Goal: Task Accomplishment & Management: Manage account settings

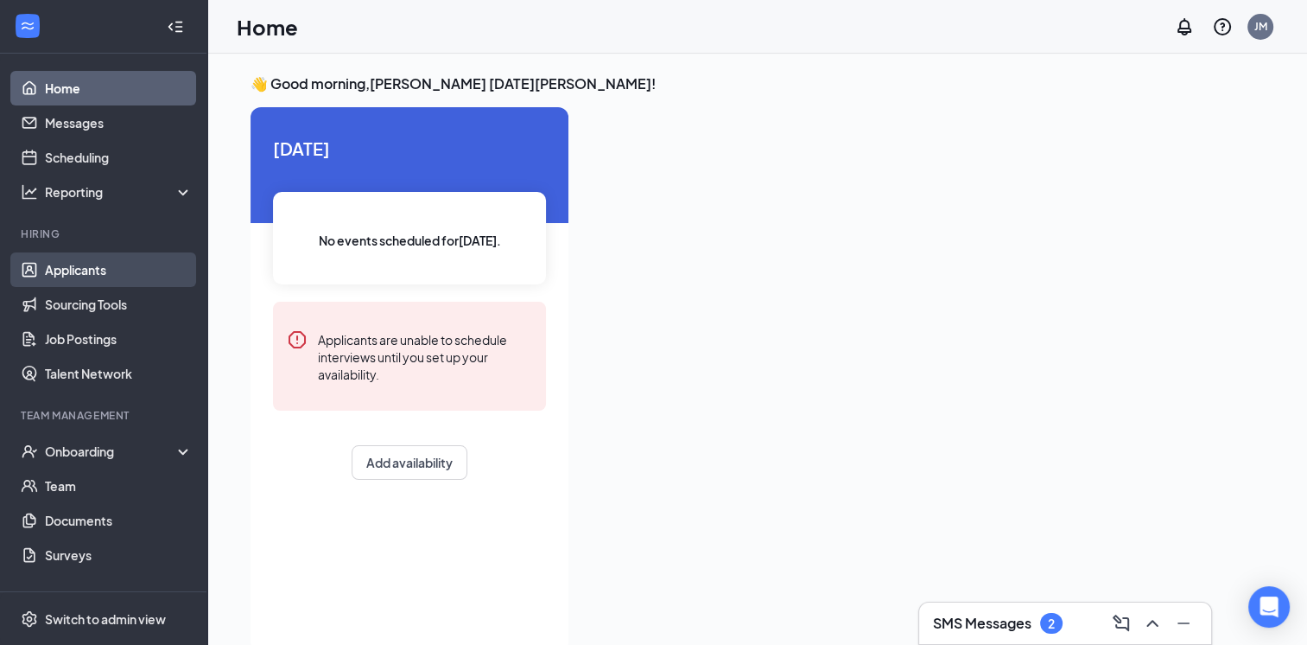
click at [90, 278] on link "Applicants" at bounding box center [119, 269] width 148 height 35
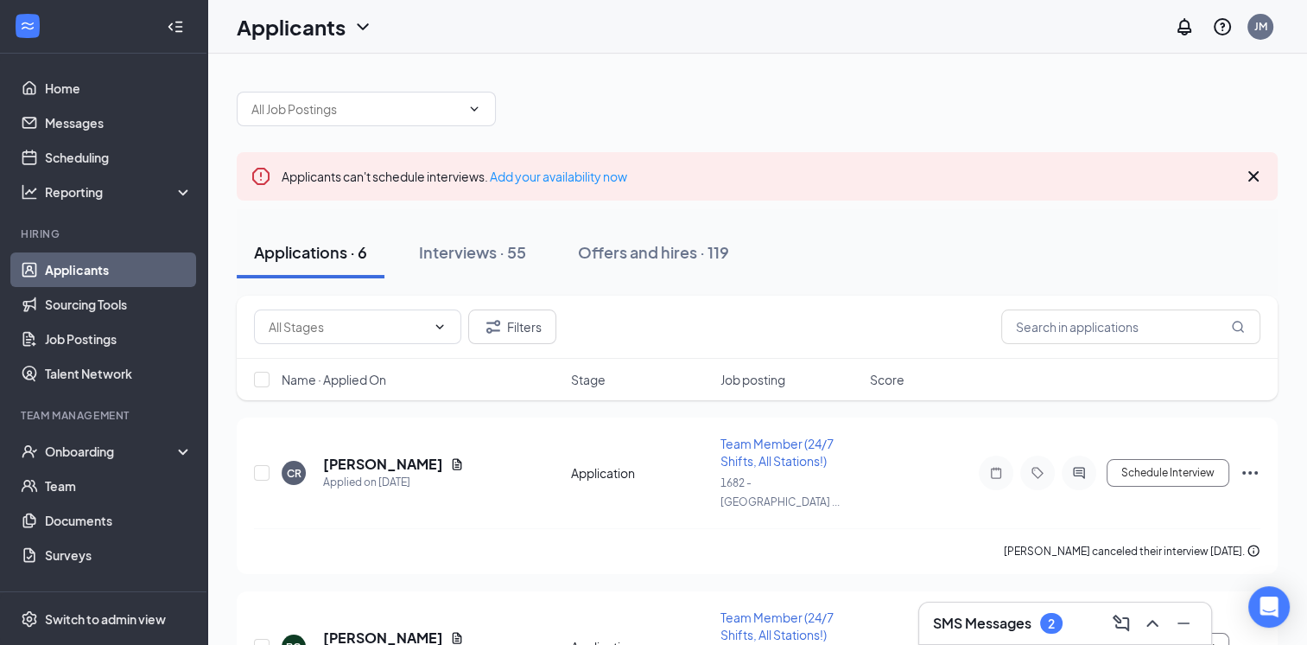
click at [1254, 183] on icon "Cross" at bounding box center [1254, 176] width 21 height 21
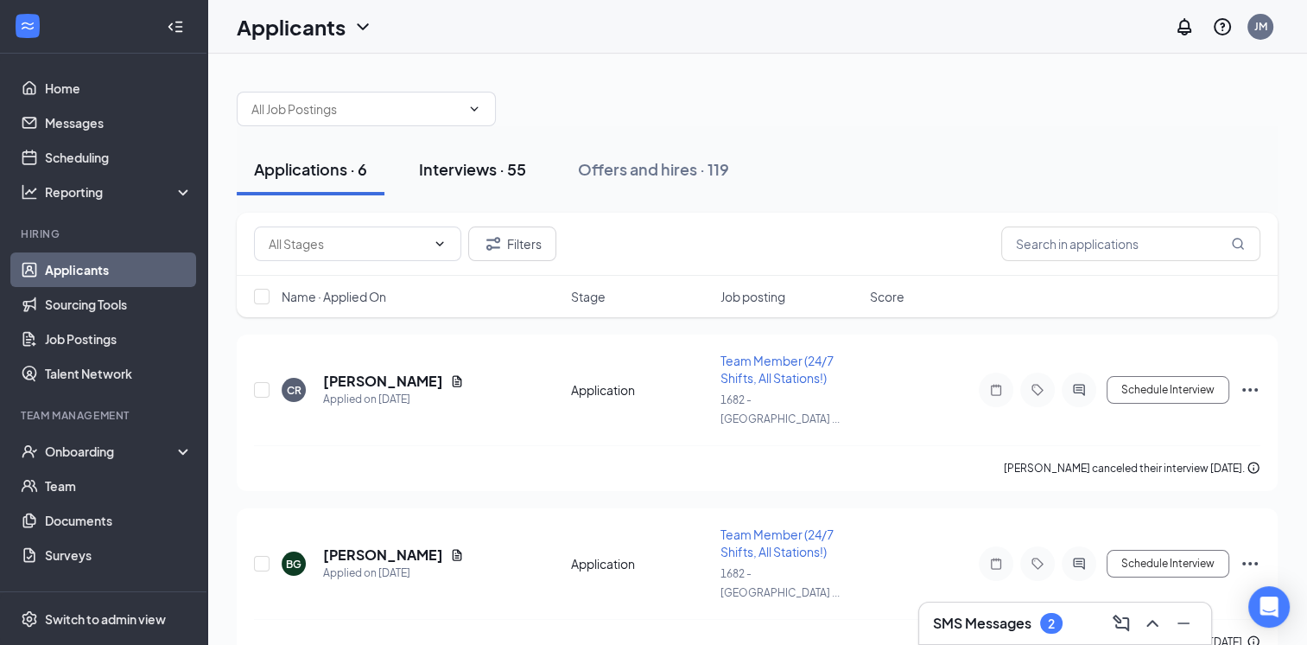
click at [512, 161] on div "Interviews · 55" at bounding box center [472, 169] width 107 height 22
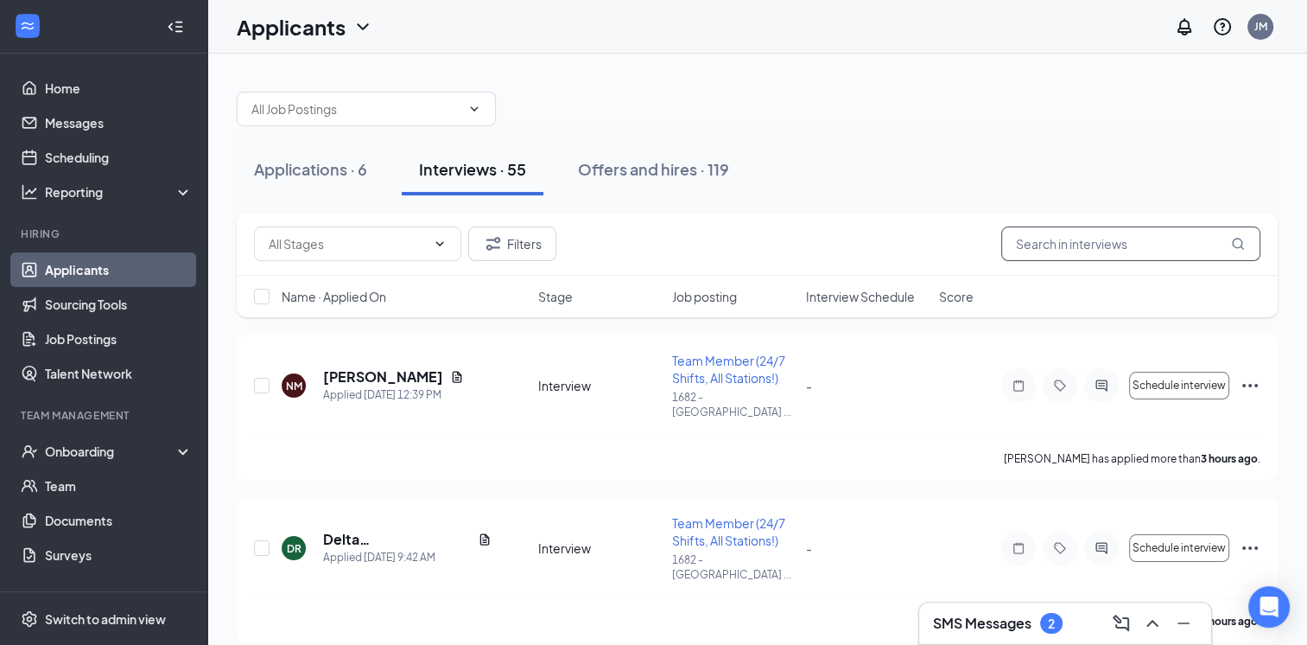
click at [1136, 235] on input "text" at bounding box center [1131, 243] width 259 height 35
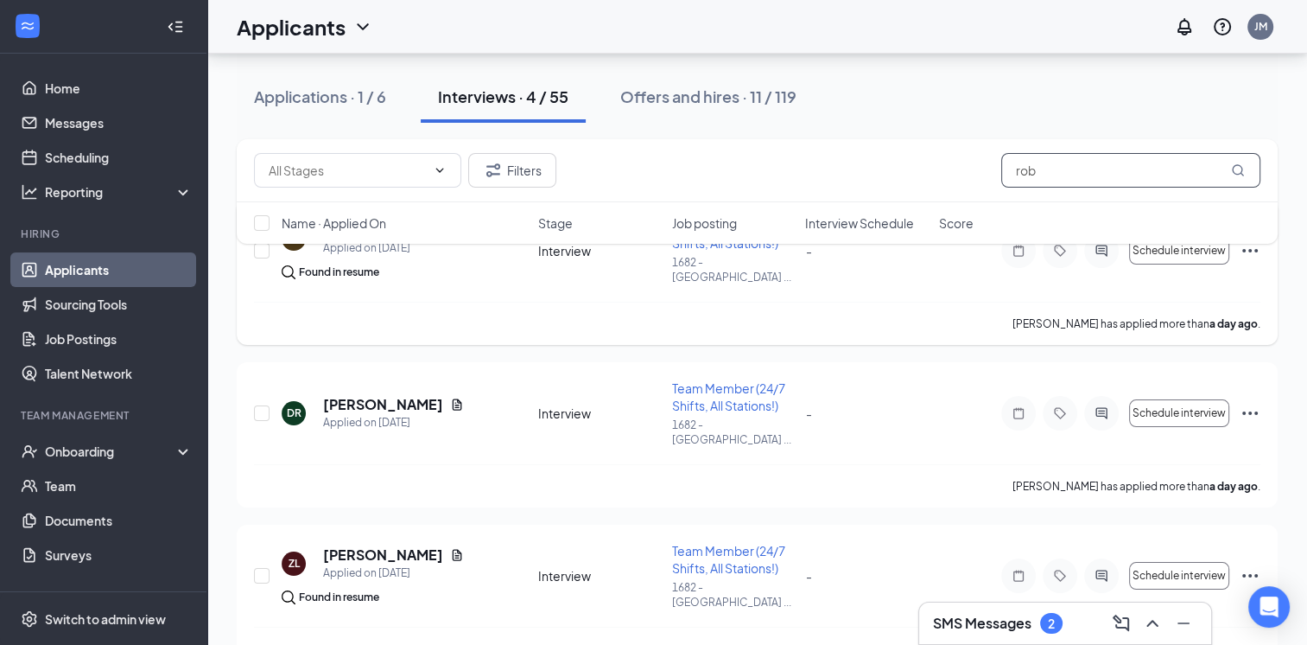
scroll to position [135, 0]
type input "rob"
click at [1248, 403] on icon "Ellipses" at bounding box center [1250, 413] width 21 height 21
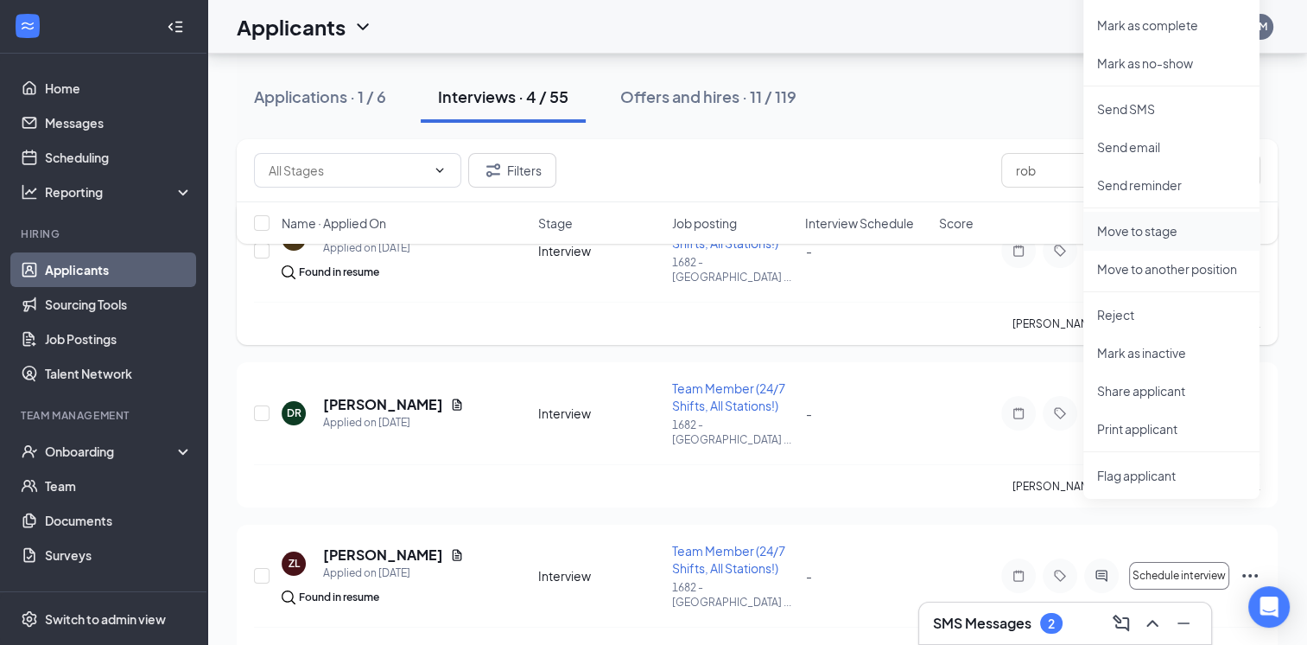
click at [1149, 229] on p "Move to stage" at bounding box center [1171, 230] width 149 height 17
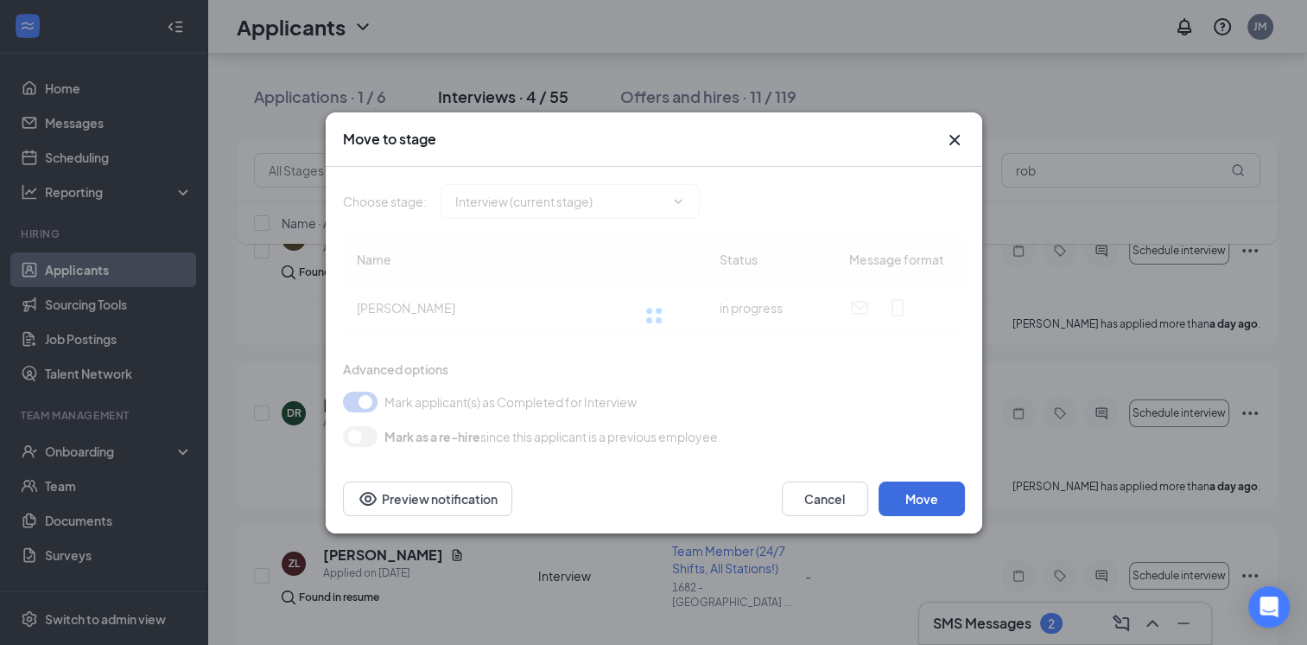
type input "Ready To Onboard (final stage)"
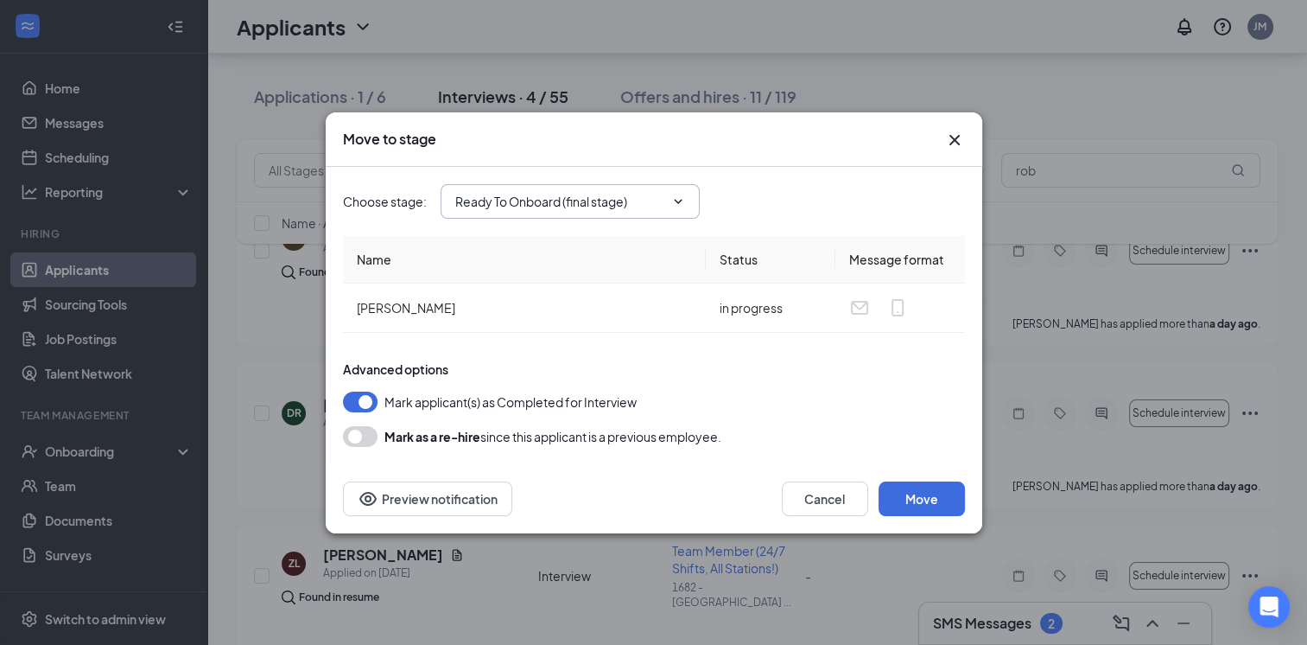
click at [674, 200] on icon "ChevronDown" at bounding box center [678, 201] width 14 height 14
click at [585, 206] on input "Ready To Onboard (final stage)" at bounding box center [559, 201] width 209 height 19
click at [580, 316] on div "Ready To Onboard (final stage)" at bounding box center [555, 312] width 172 height 19
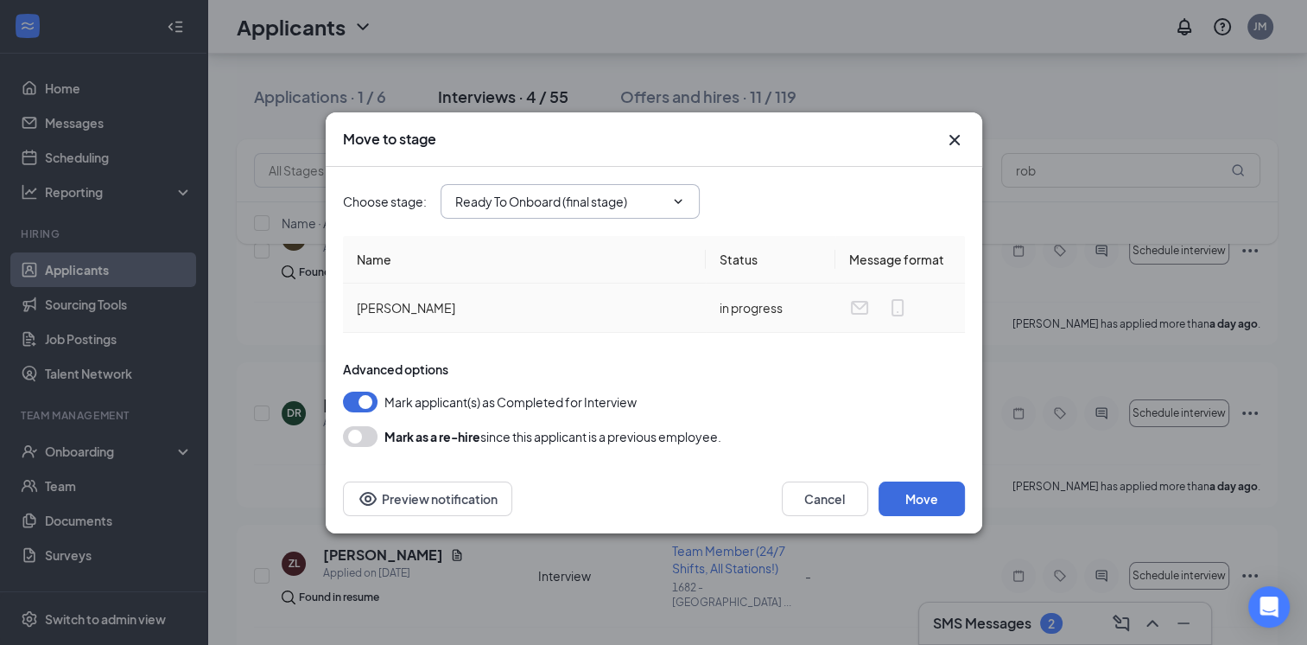
click at [580, 316] on td "[PERSON_NAME]" at bounding box center [524, 307] width 363 height 49
drag, startPoint x: 722, startPoint y: 621, endPoint x: 657, endPoint y: 458, distance: 176.0
click at [657, 458] on div "Move to stage Choose stage : Ready To Onboard (final stage) Application Intervi…" at bounding box center [653, 322] width 1307 height 645
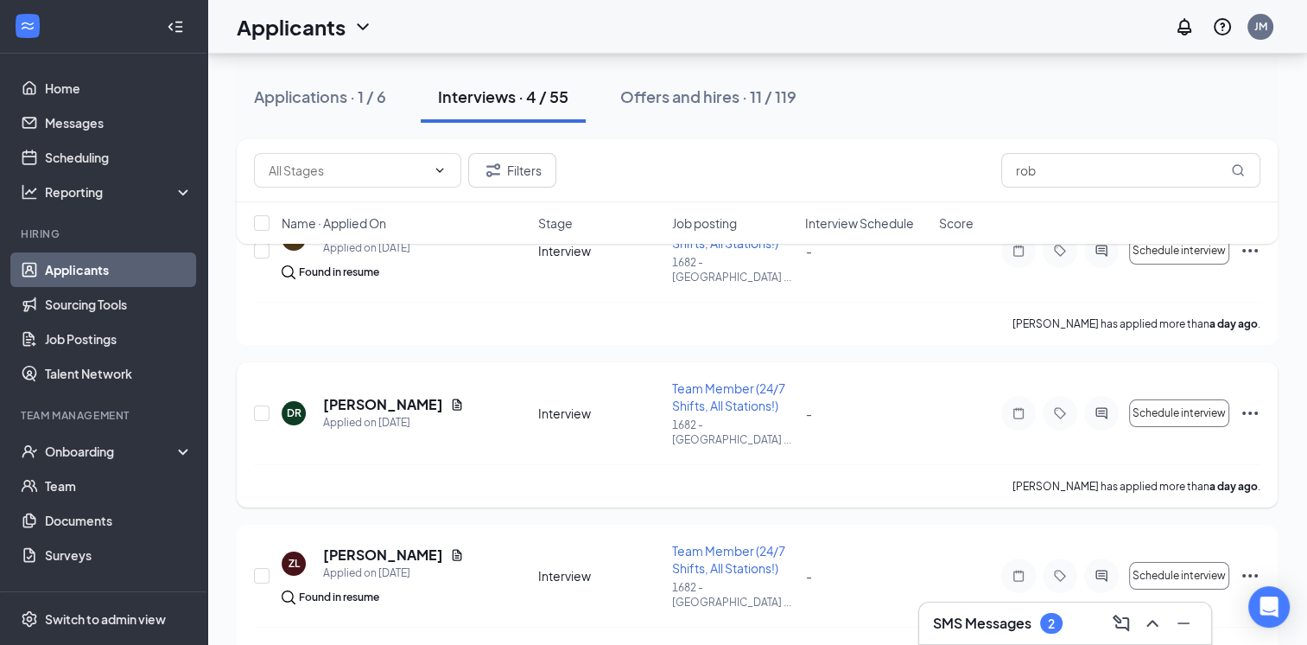
click at [1250, 411] on icon "Ellipses" at bounding box center [1251, 412] width 16 height 3
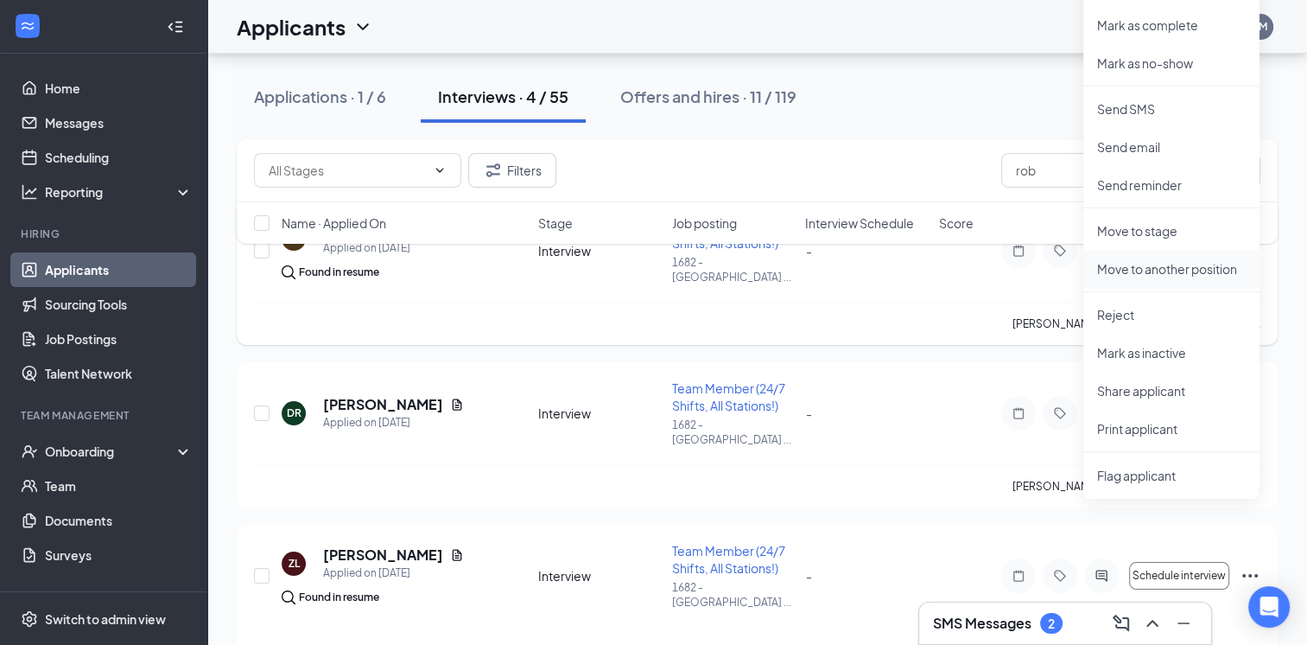
click at [1180, 268] on p "Move to another position" at bounding box center [1171, 268] width 149 height 17
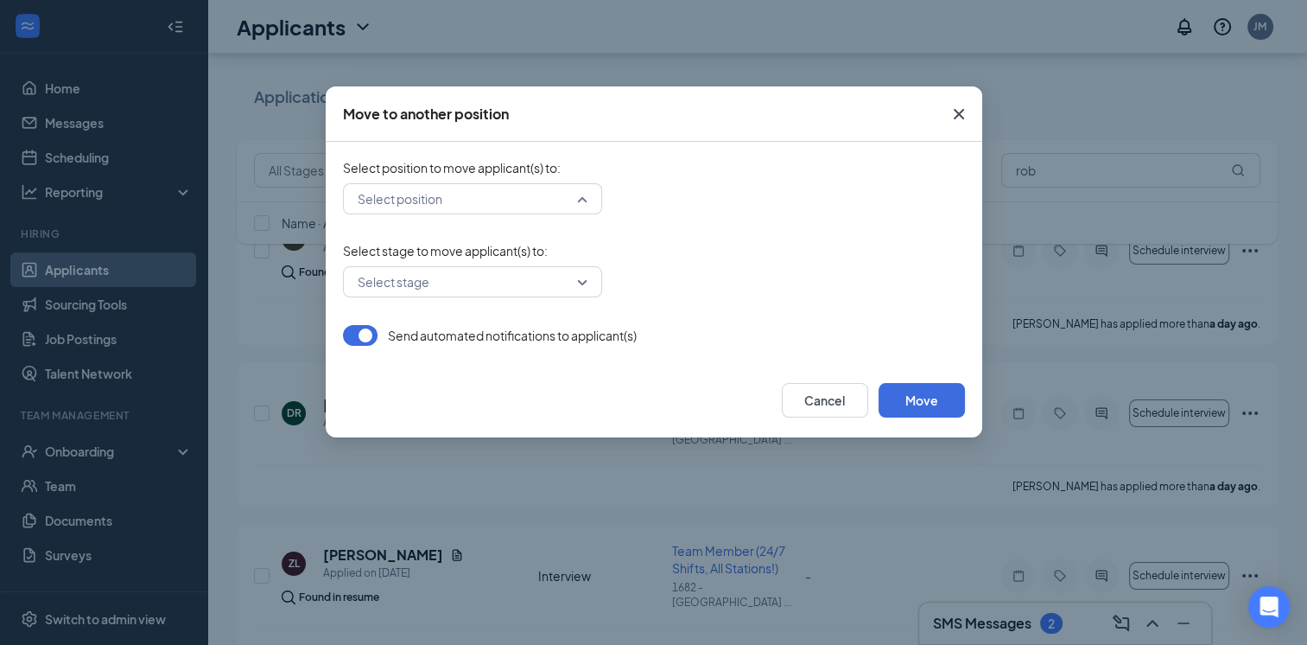
click at [557, 195] on input "search" at bounding box center [466, 198] width 226 height 29
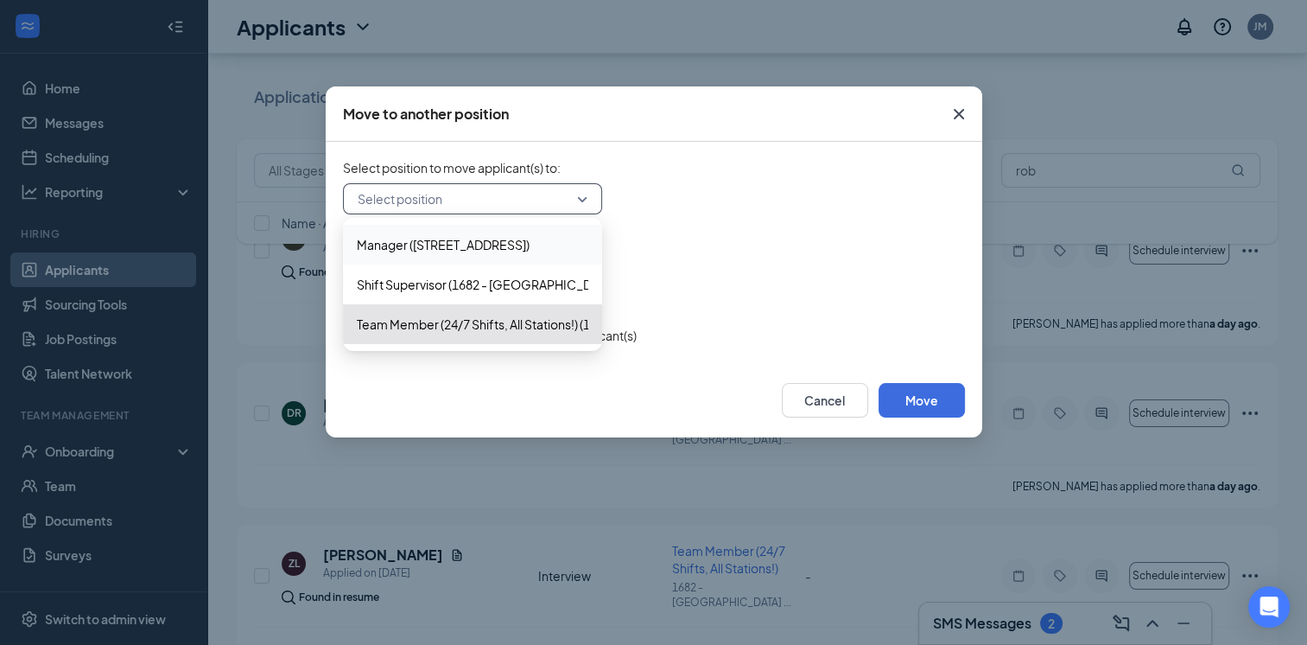
click at [964, 109] on icon "Cross" at bounding box center [959, 114] width 21 height 21
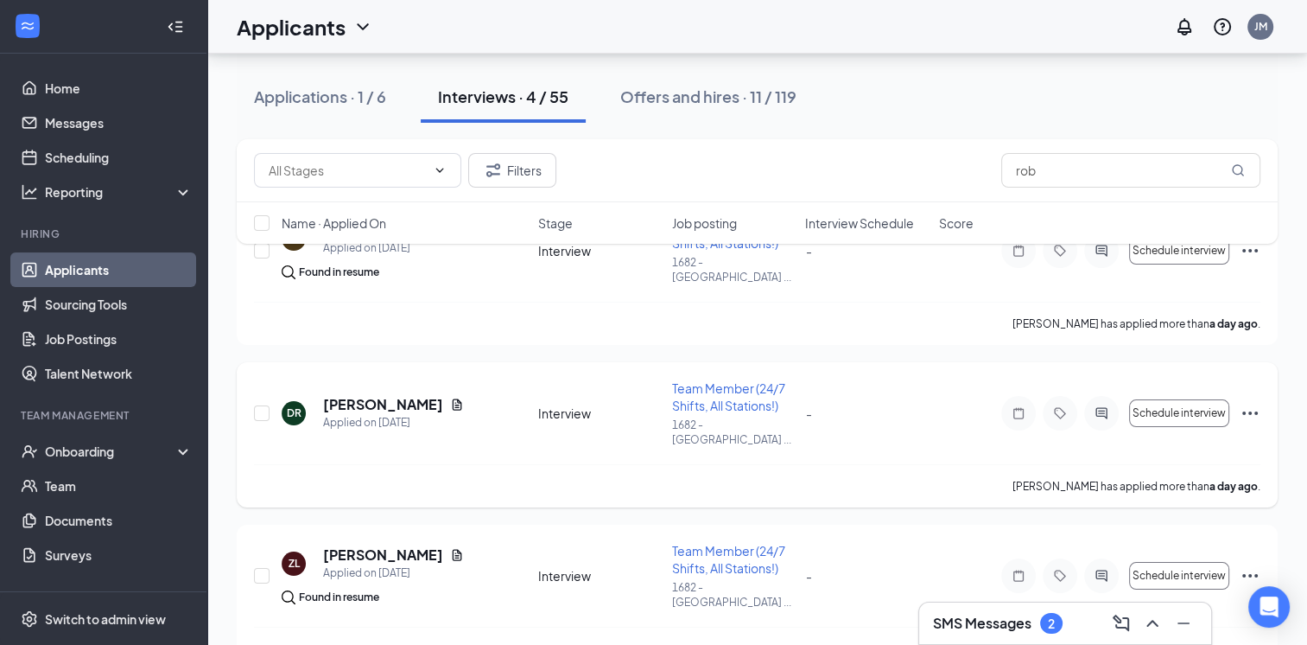
click at [1250, 403] on icon "Ellipses" at bounding box center [1250, 413] width 21 height 21
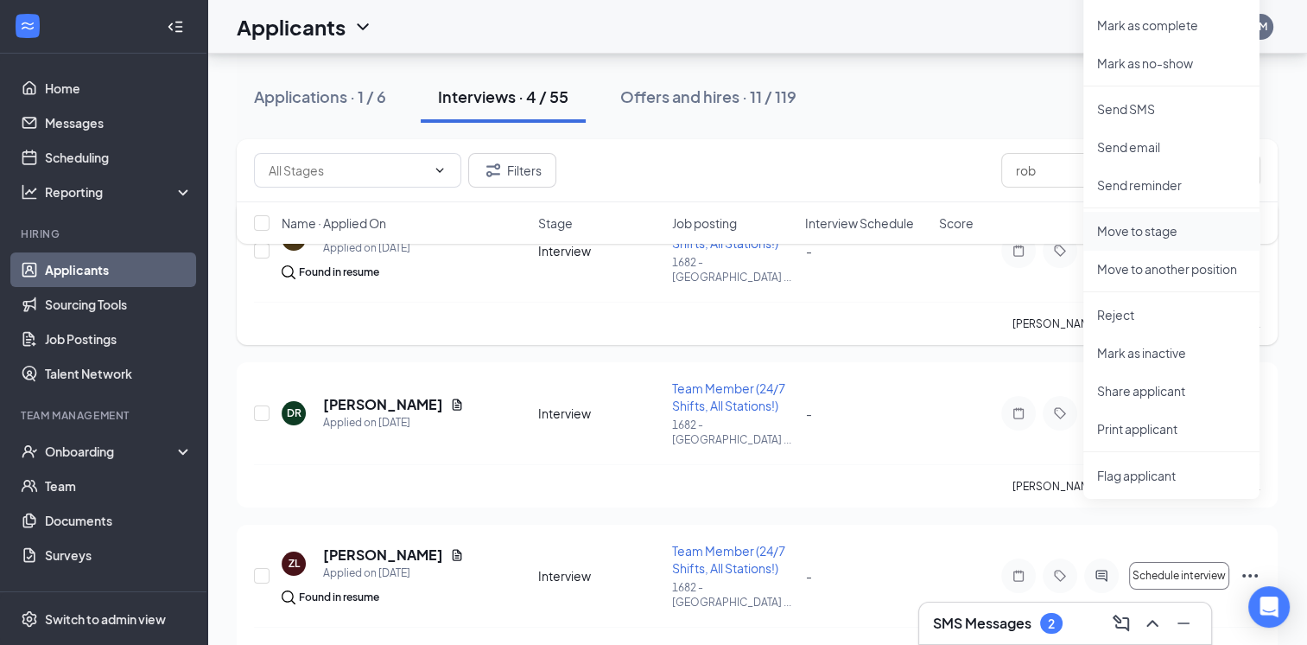
click at [1149, 226] on p "Move to stage" at bounding box center [1171, 230] width 149 height 17
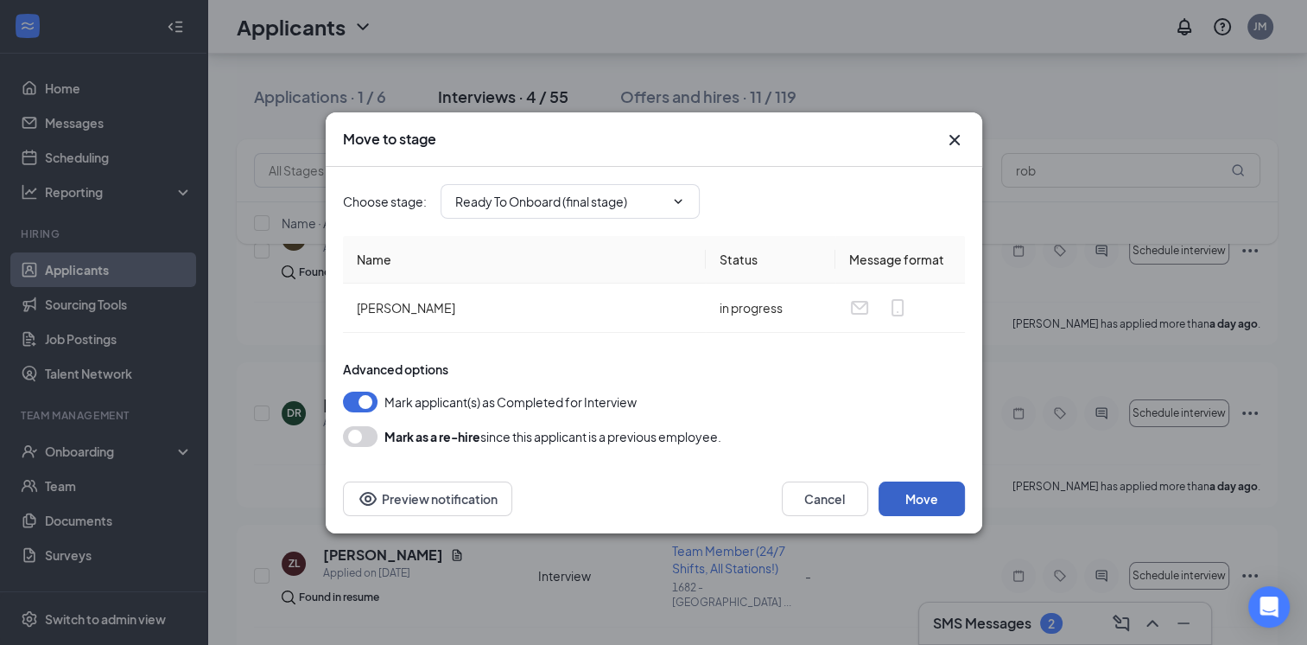
click at [913, 496] on button "Move" at bounding box center [922, 498] width 86 height 35
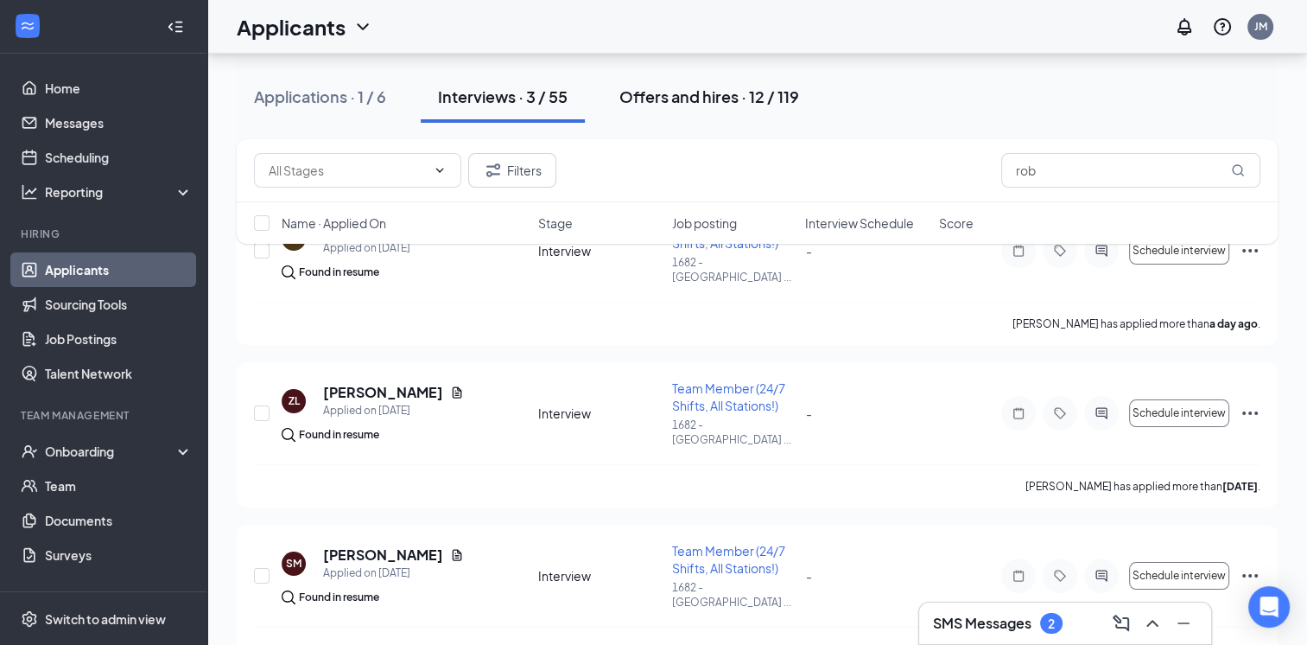
click at [730, 81] on button "Offers and hires · 12 / 119" at bounding box center [709, 97] width 214 height 52
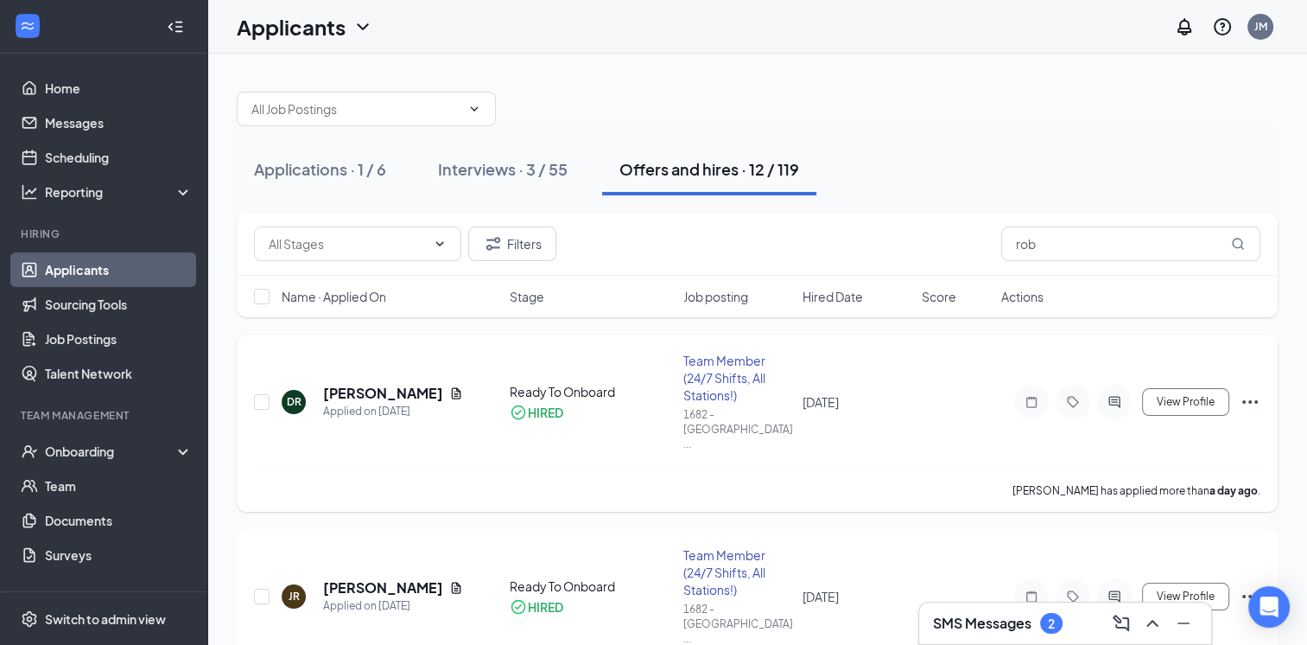
click at [1245, 391] on icon "Ellipses" at bounding box center [1250, 401] width 21 height 21
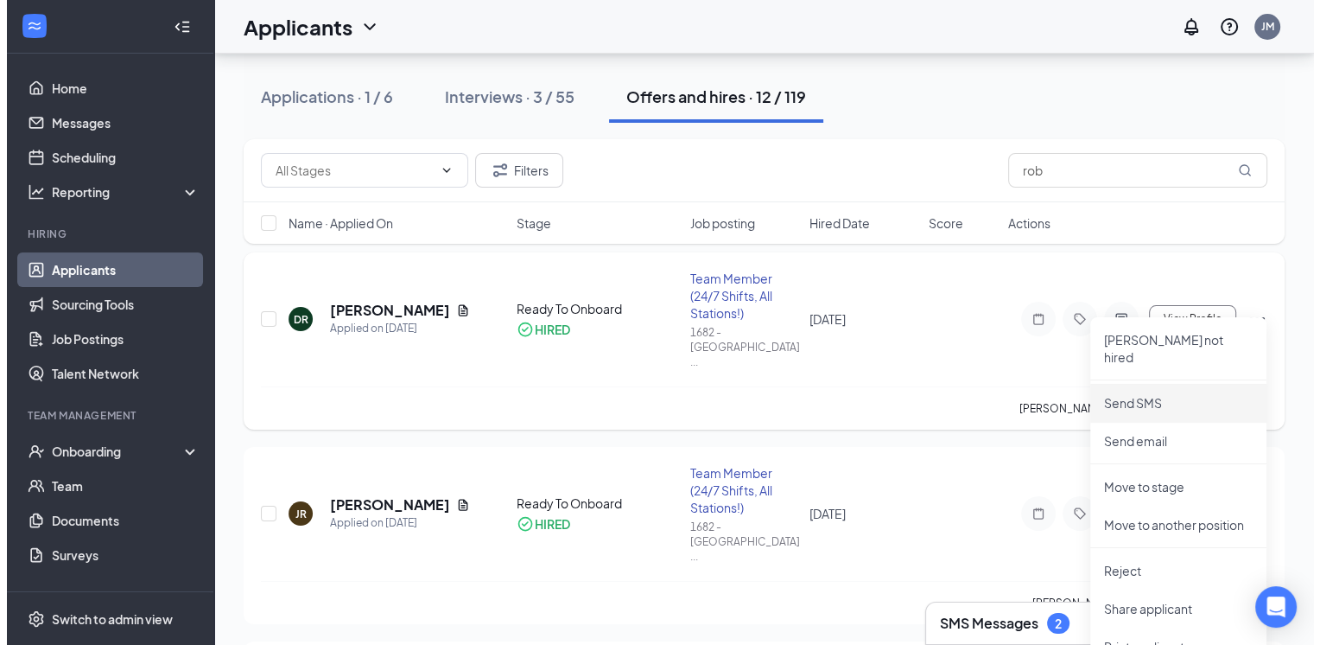
scroll to position [83, 0]
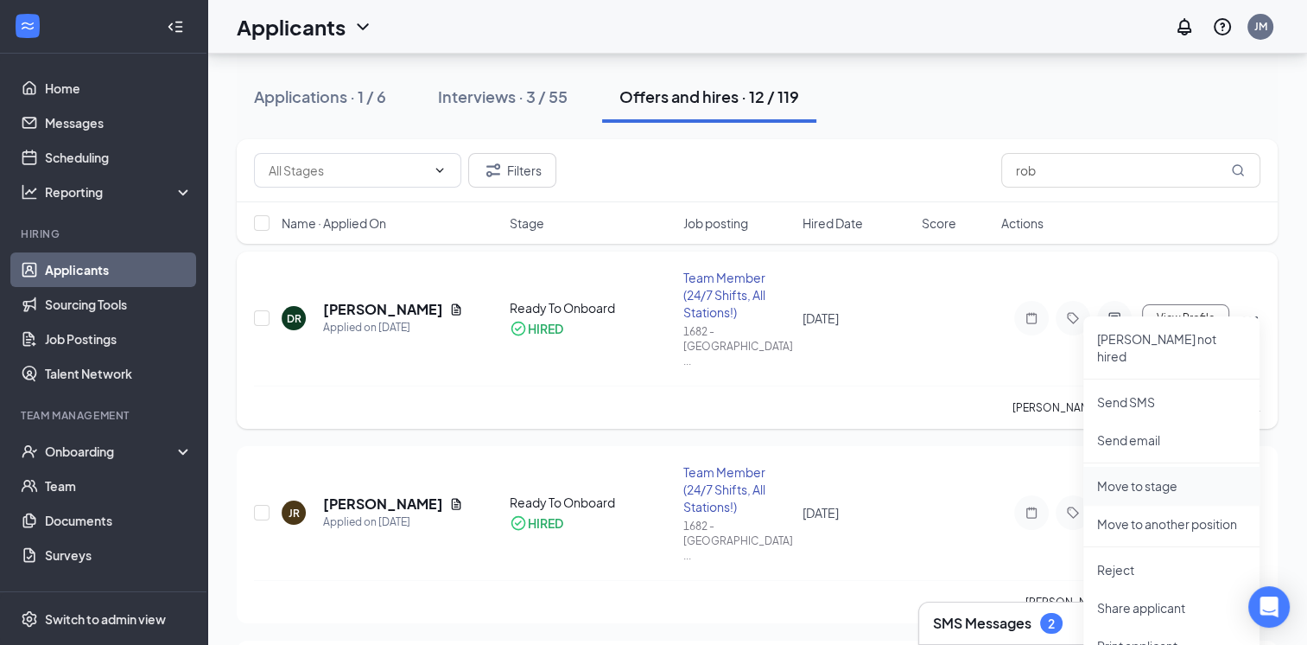
click at [1153, 477] on p "Move to stage" at bounding box center [1171, 485] width 149 height 17
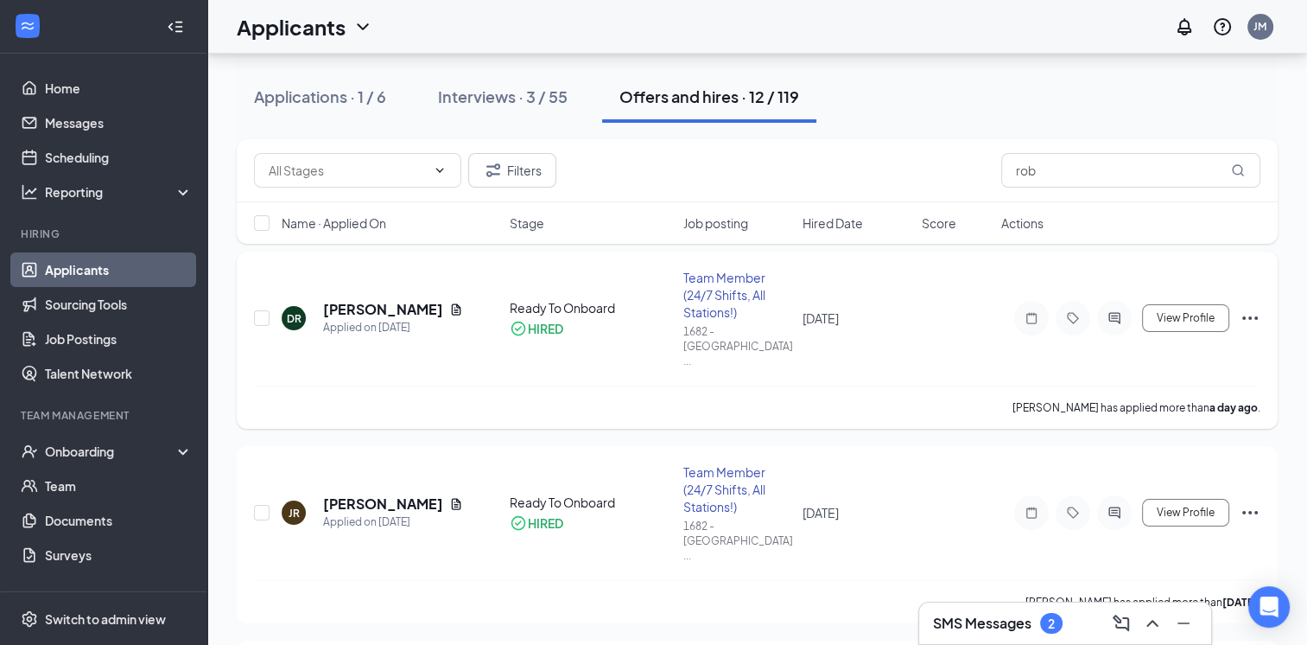
type input "Ready To Onboard (current stage)"
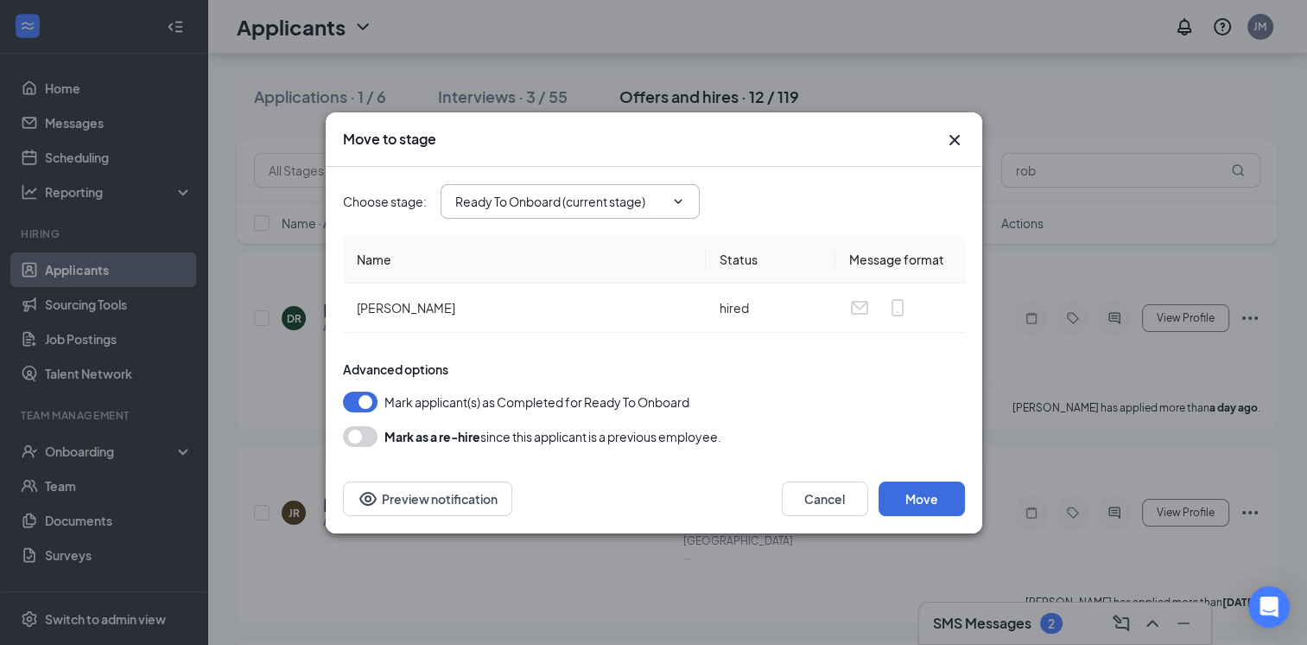
click at [687, 206] on span "Ready To Onboard (current stage)" at bounding box center [570, 201] width 259 height 35
click at [650, 204] on input "Ready To Onboard (current stage)" at bounding box center [559, 201] width 209 height 19
click at [667, 365] on div "Advanced options" at bounding box center [654, 368] width 622 height 17
click at [917, 499] on button "Move" at bounding box center [922, 498] width 86 height 35
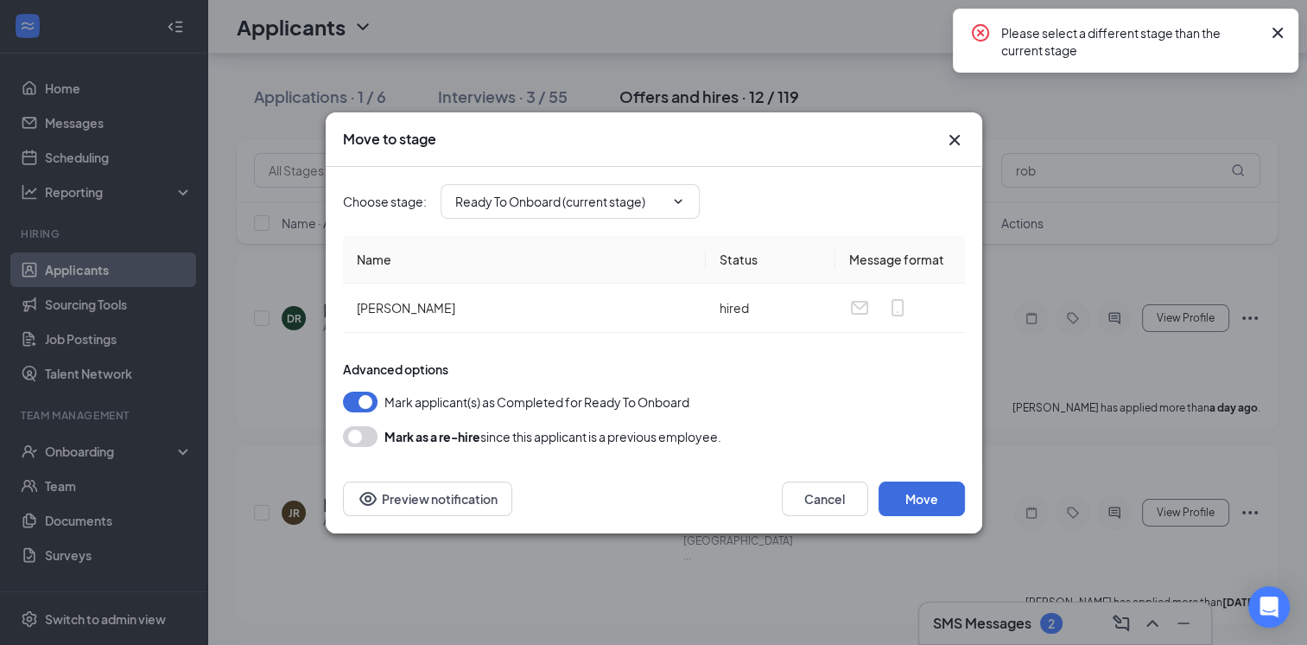
click at [963, 128] on div "Move to stage" at bounding box center [654, 139] width 657 height 54
click at [954, 139] on icon "Cross" at bounding box center [954, 139] width 10 height 10
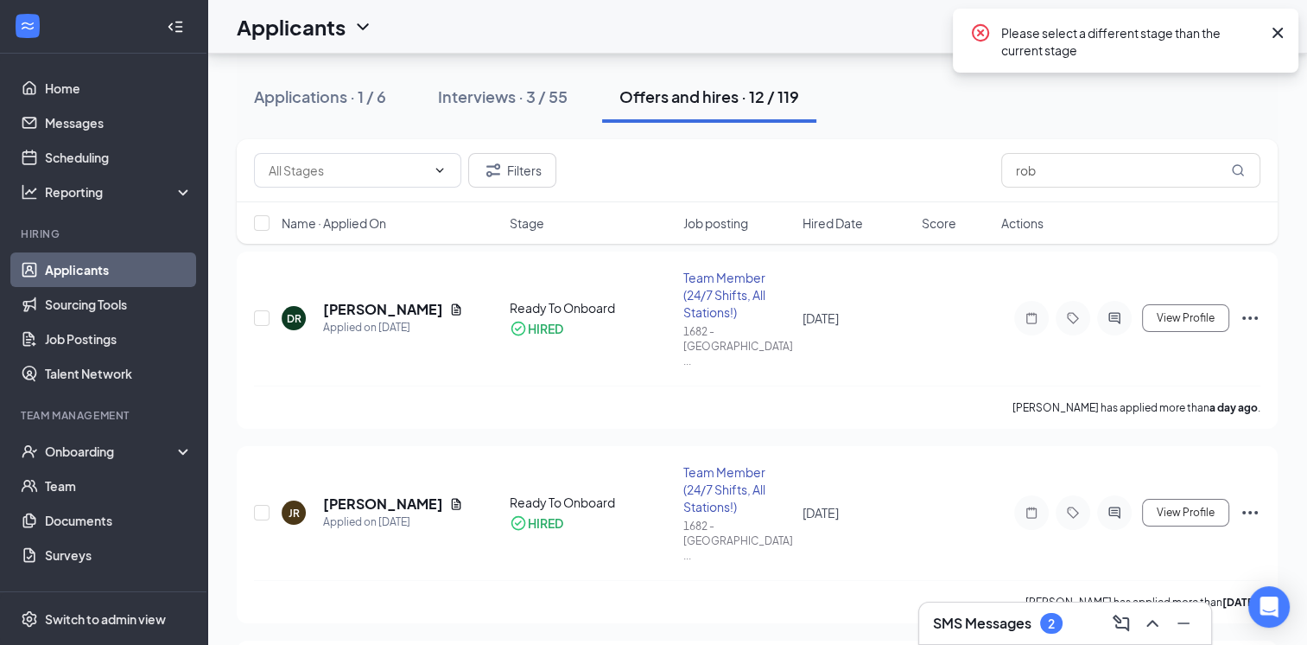
click at [1278, 27] on icon "Cross" at bounding box center [1278, 32] width 21 height 21
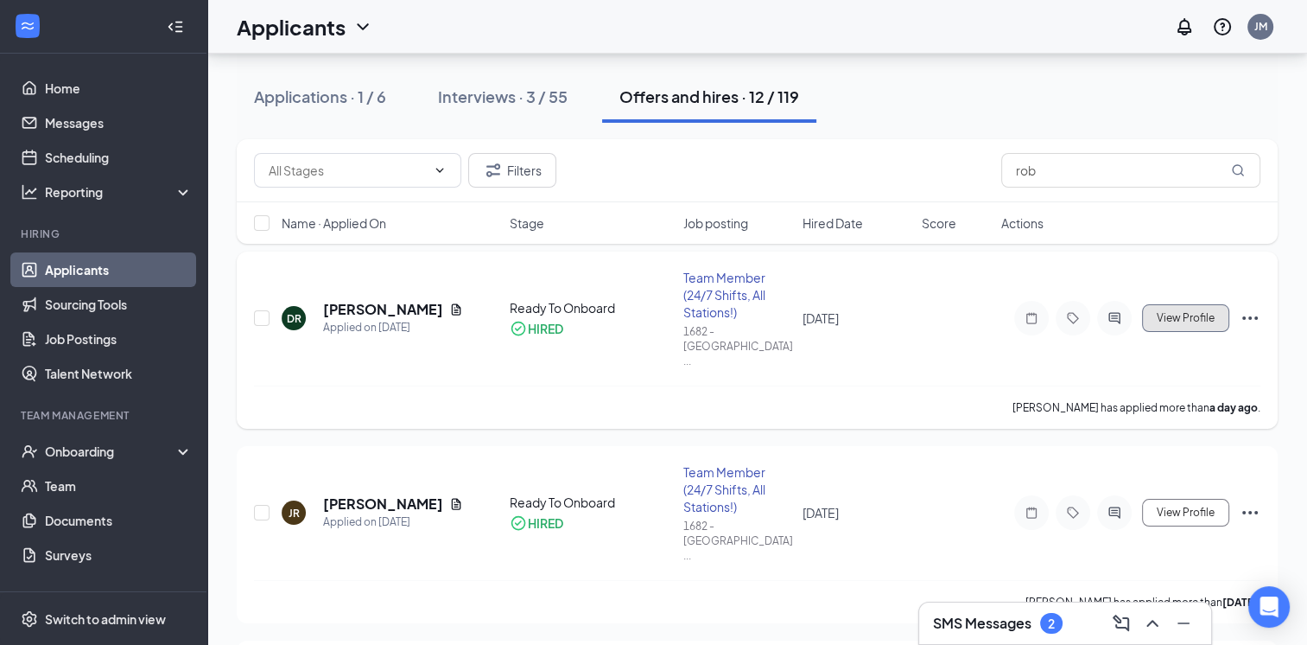
click at [1186, 312] on span "View Profile" at bounding box center [1186, 318] width 58 height 12
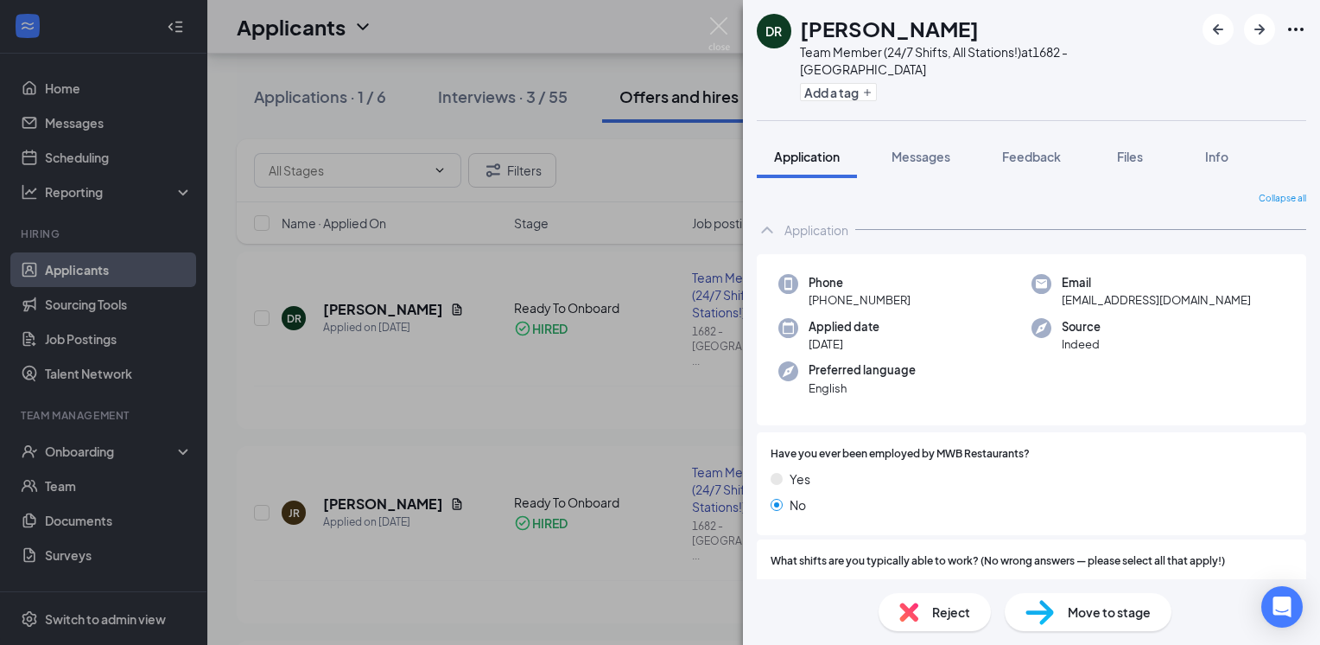
click at [609, 172] on div "DR [PERSON_NAME] Team Member (24/7 Shifts, All Stations!) at [STREET_ADDRESS] A…" at bounding box center [660, 322] width 1320 height 645
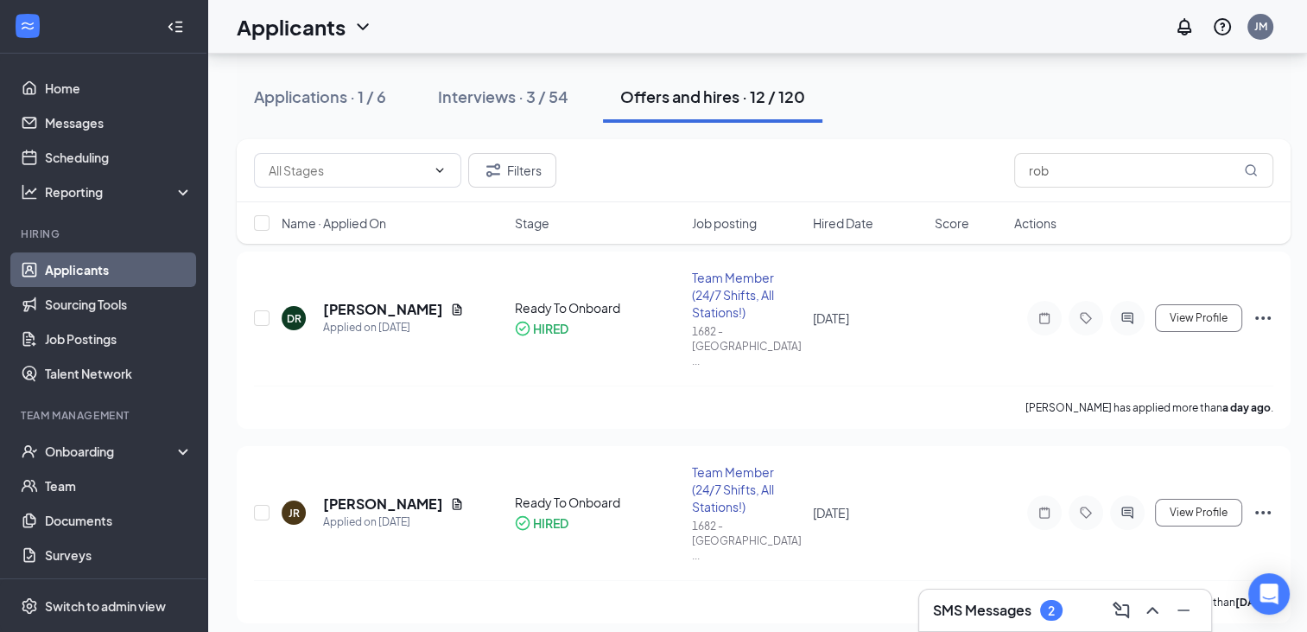
click at [120, 276] on link "Applicants" at bounding box center [119, 269] width 148 height 35
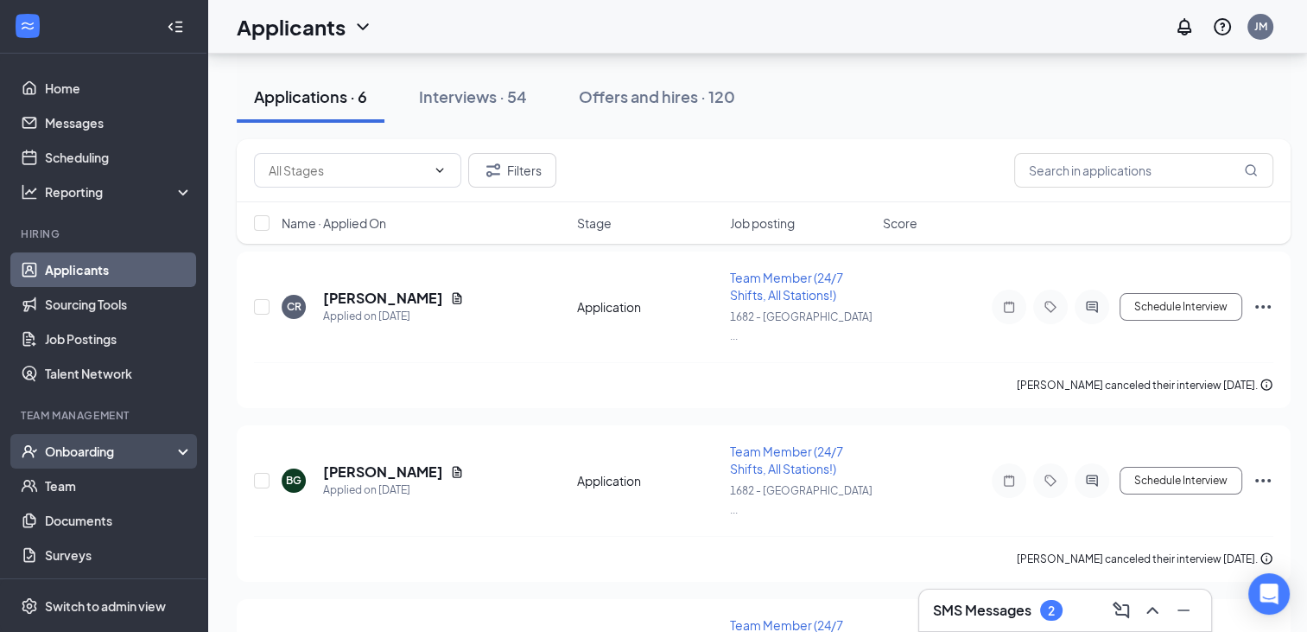
click at [131, 444] on div "Onboarding" at bounding box center [111, 450] width 133 height 17
click at [118, 457] on div "Onboarding" at bounding box center [111, 450] width 133 height 17
click at [118, 456] on div "Onboarding" at bounding box center [111, 450] width 133 height 17
click at [99, 489] on link "Overview" at bounding box center [119, 485] width 148 height 35
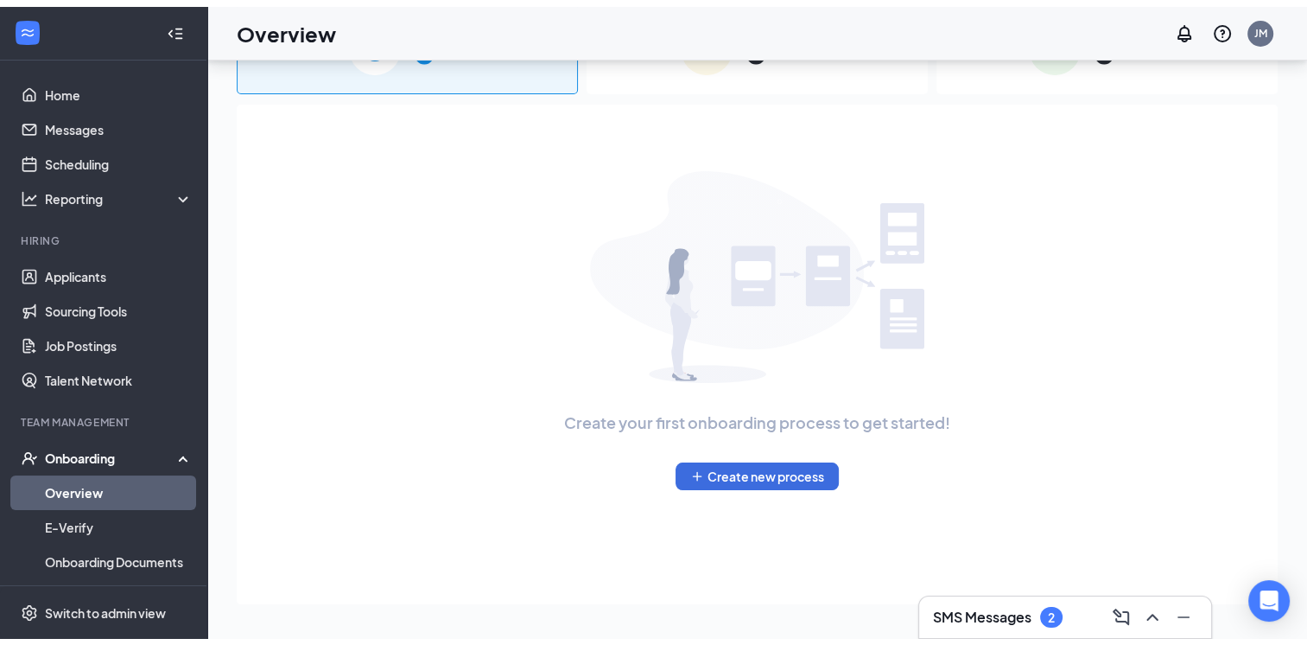
scroll to position [78, 0]
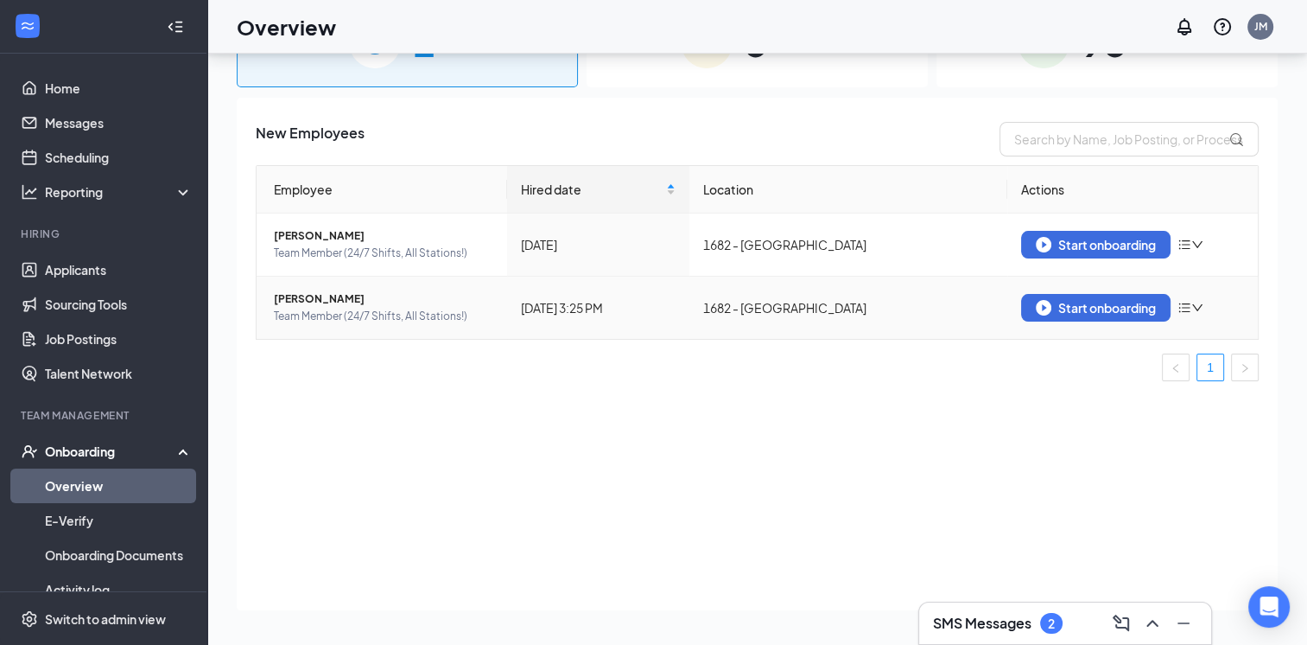
click at [1191, 312] on icon "bars" at bounding box center [1185, 308] width 14 height 14
click at [1087, 302] on div "Start onboarding" at bounding box center [1096, 308] width 120 height 16
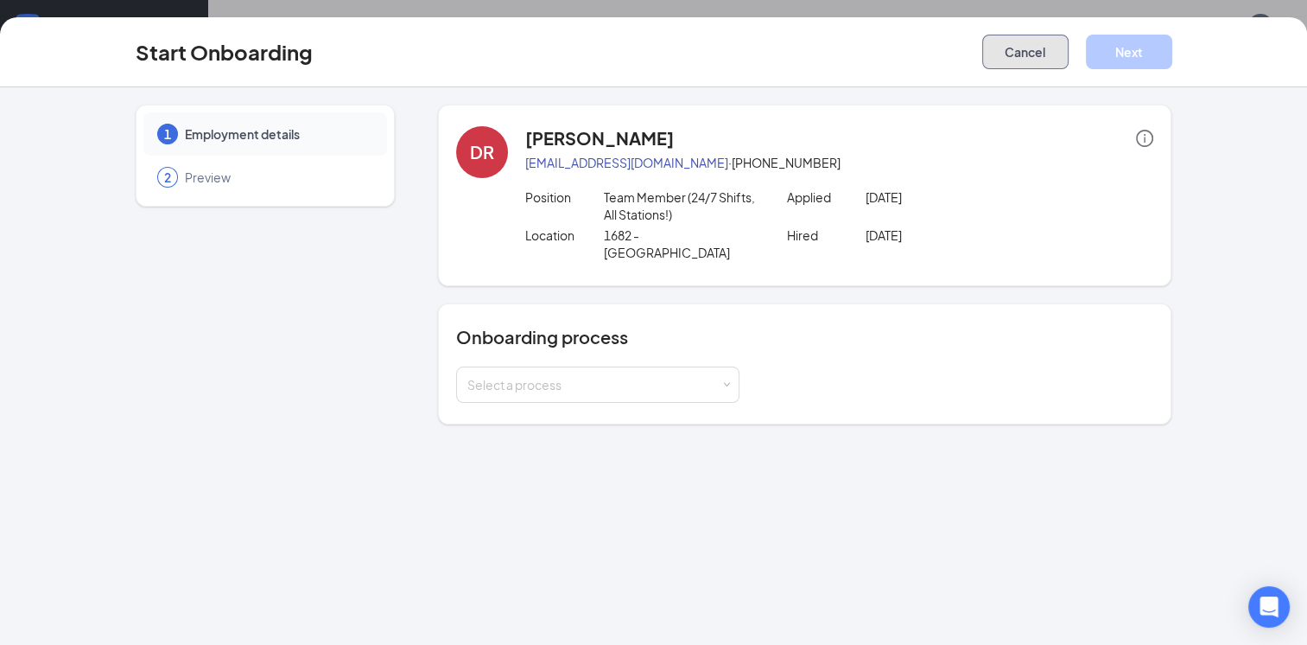
click at [1014, 61] on button "Cancel" at bounding box center [1026, 52] width 86 height 35
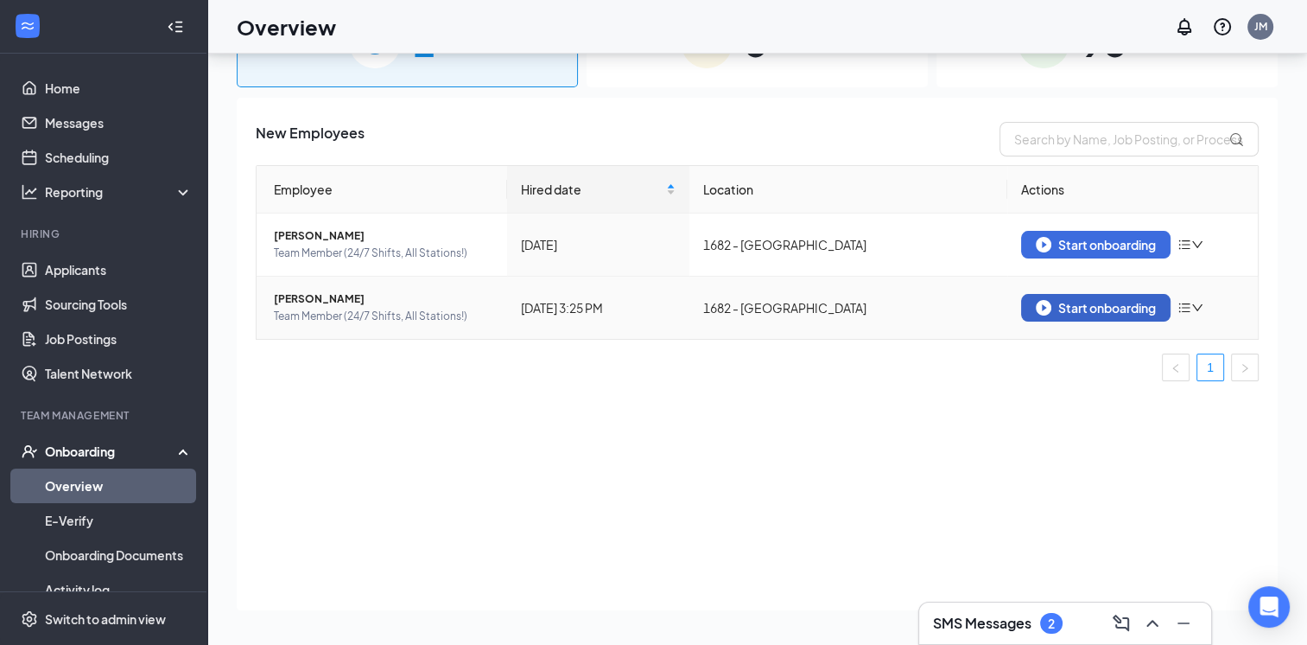
click at [1087, 296] on button "Start onboarding" at bounding box center [1095, 308] width 149 height 28
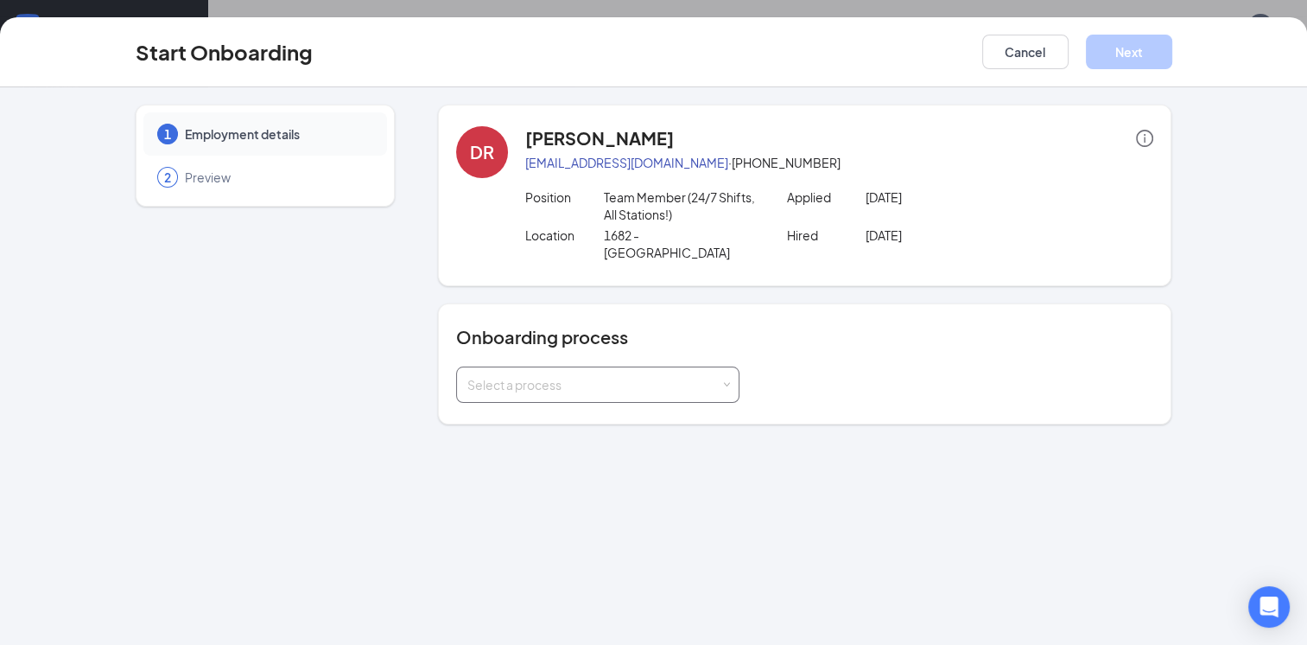
click at [544, 367] on div "Select a process" at bounding box center [598, 384] width 261 height 35
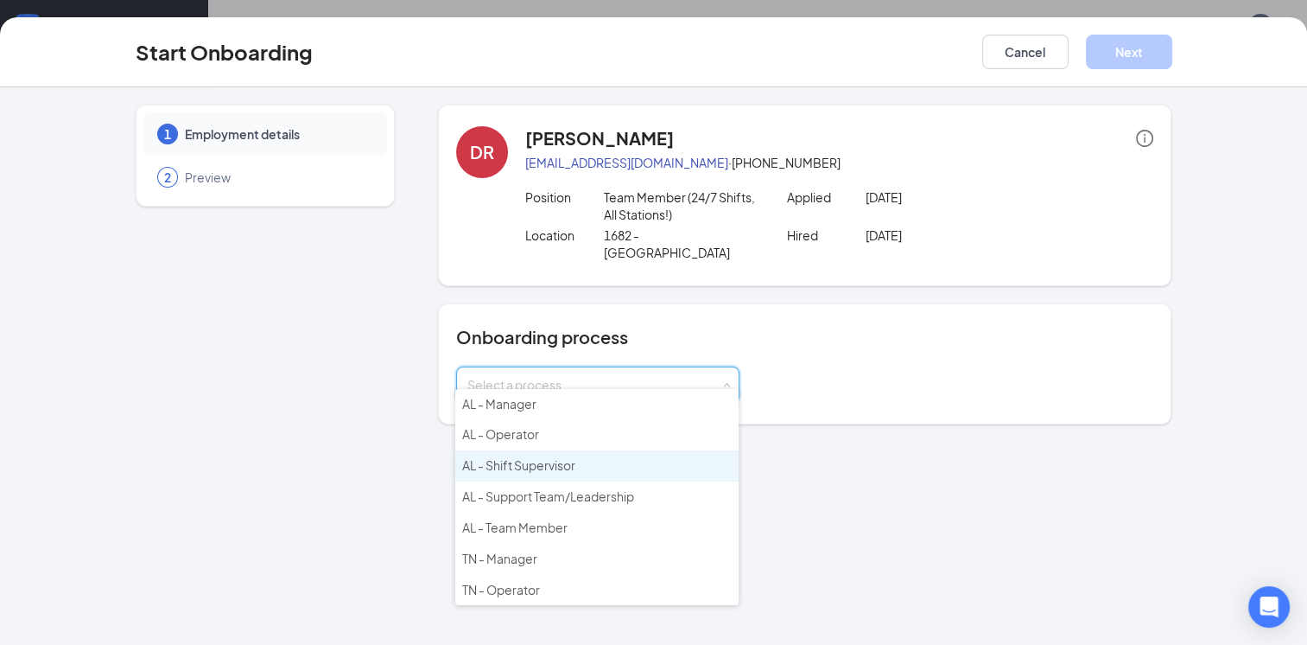
scroll to position [77, 0]
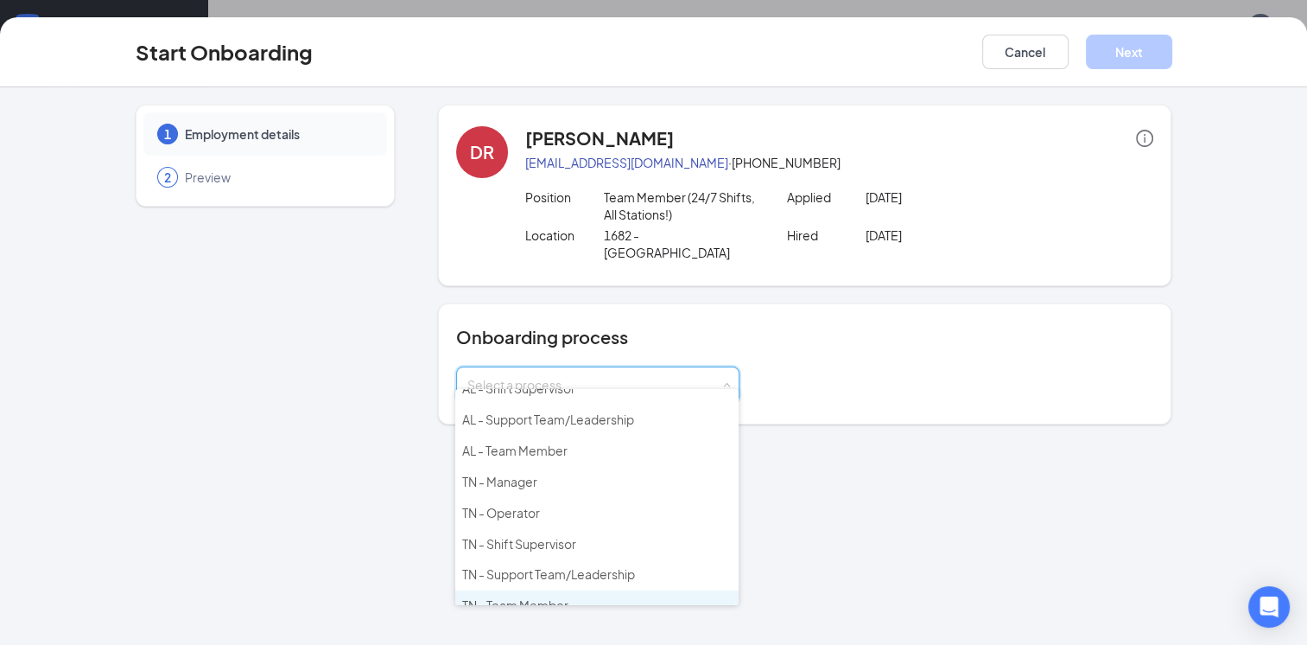
click at [510, 597] on span "TN - Team Member" at bounding box center [515, 605] width 106 height 16
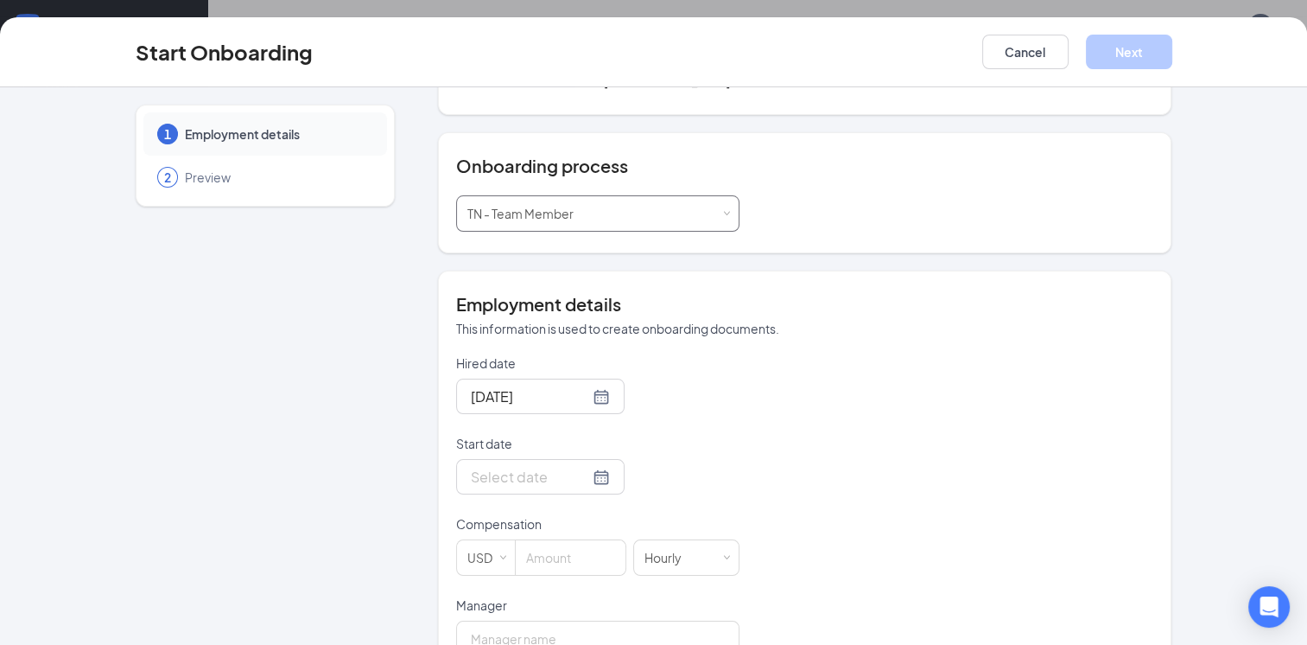
scroll to position [189, 0]
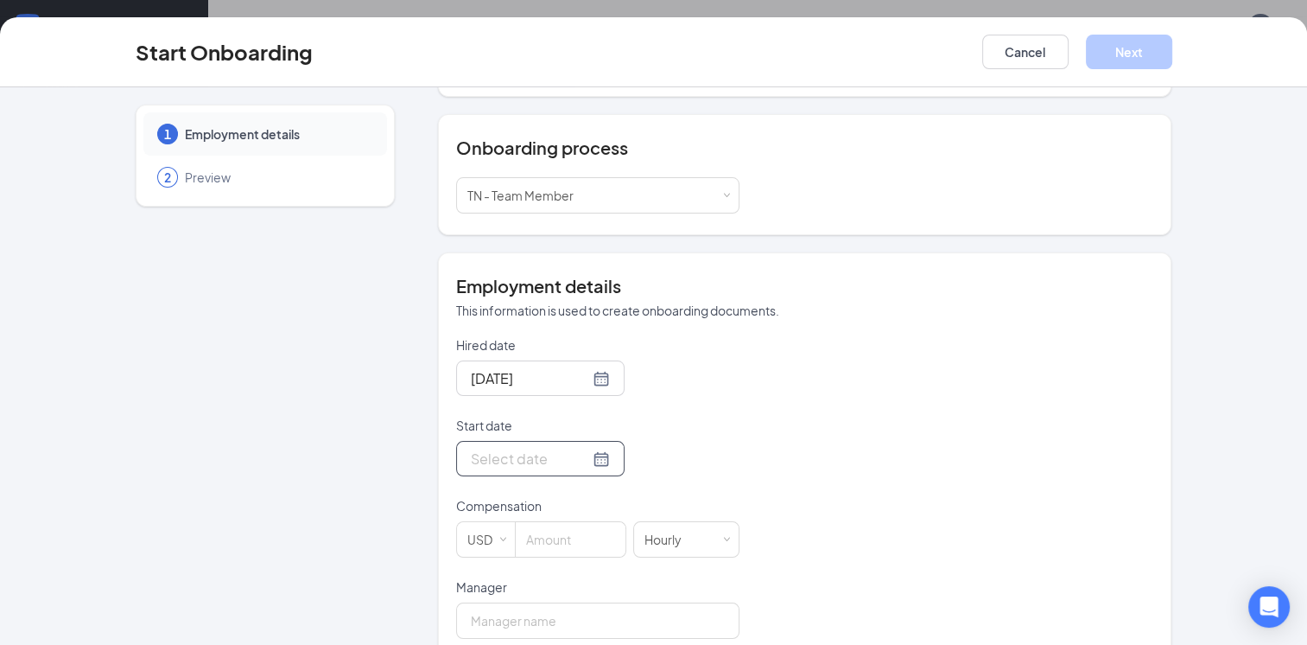
click at [583, 448] on div at bounding box center [540, 459] width 139 height 22
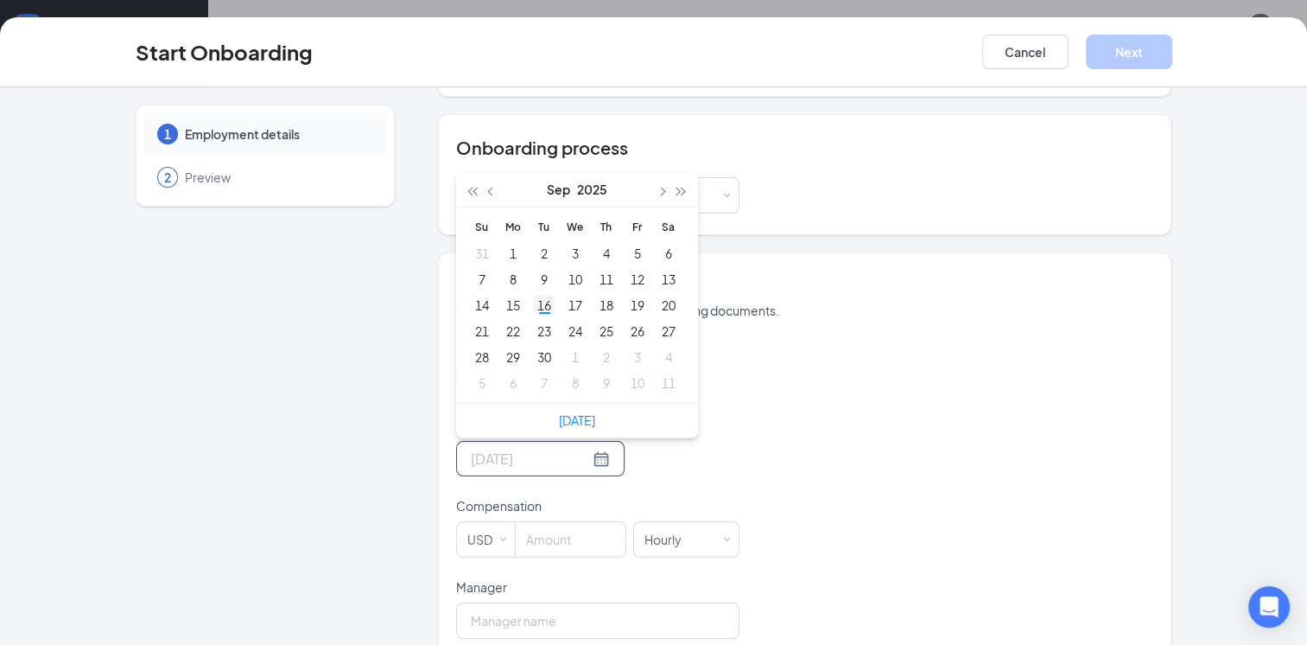
type input "[DATE]"
click at [538, 295] on div "16" at bounding box center [544, 305] width 21 height 21
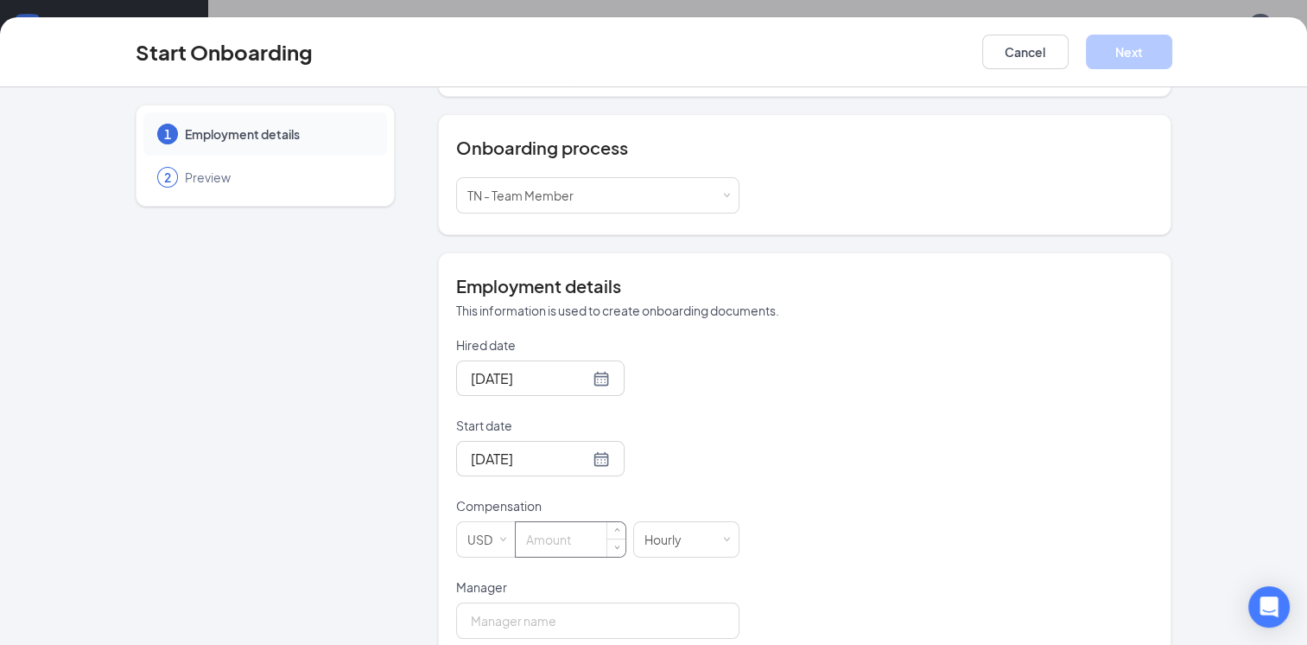
click at [584, 521] on div at bounding box center [570, 539] width 111 height 36
click at [581, 522] on input at bounding box center [571, 539] width 110 height 35
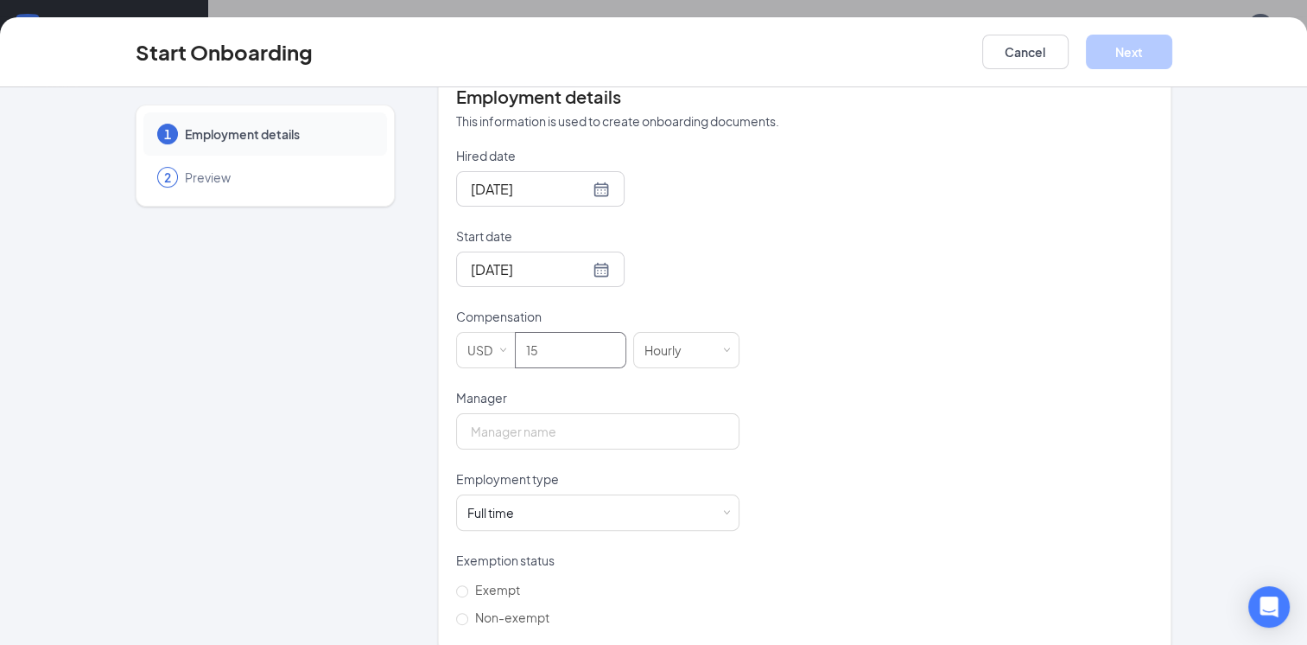
scroll to position [379, 0]
type input "15"
click at [598, 412] on input "Manager" at bounding box center [597, 430] width 283 height 36
type input "[PERSON_NAME] [DATE][PERSON_NAME]"
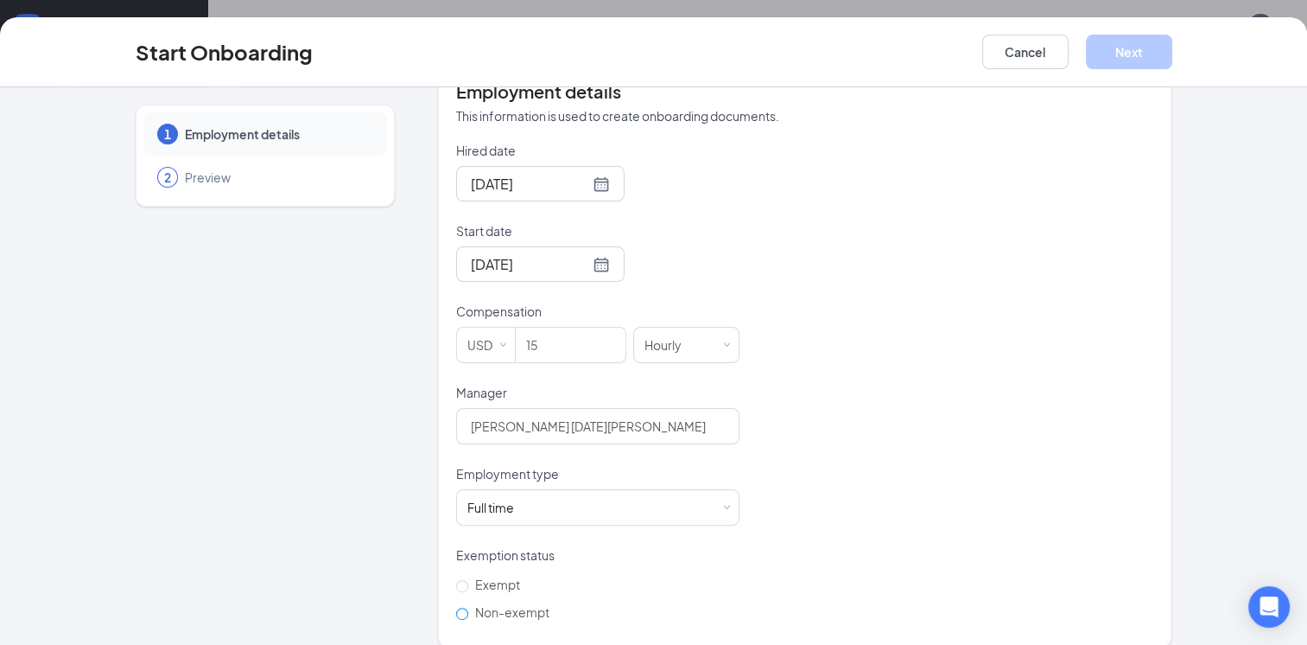
click at [456, 608] on input "Non-exempt" at bounding box center [462, 614] width 12 height 12
radio input "true"
click at [1123, 58] on button "Next" at bounding box center [1129, 52] width 86 height 35
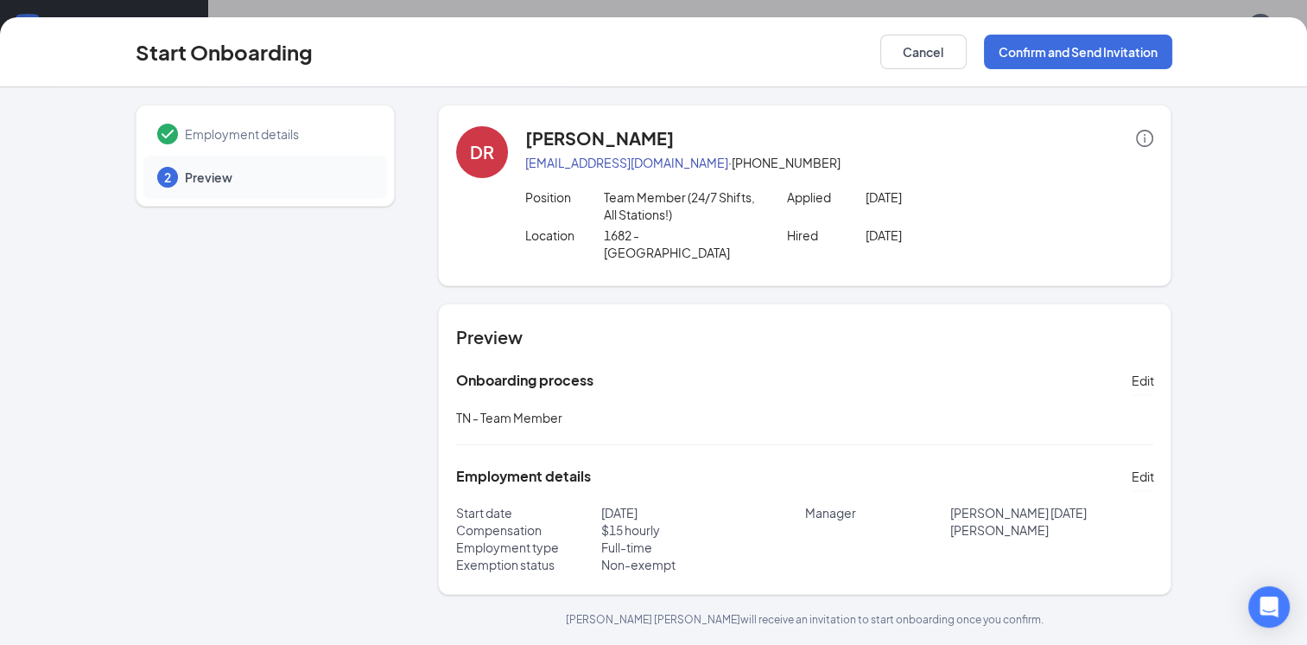
scroll to position [0, 0]
click at [1115, 56] on button "Confirm and Send Invitation" at bounding box center [1078, 52] width 188 height 35
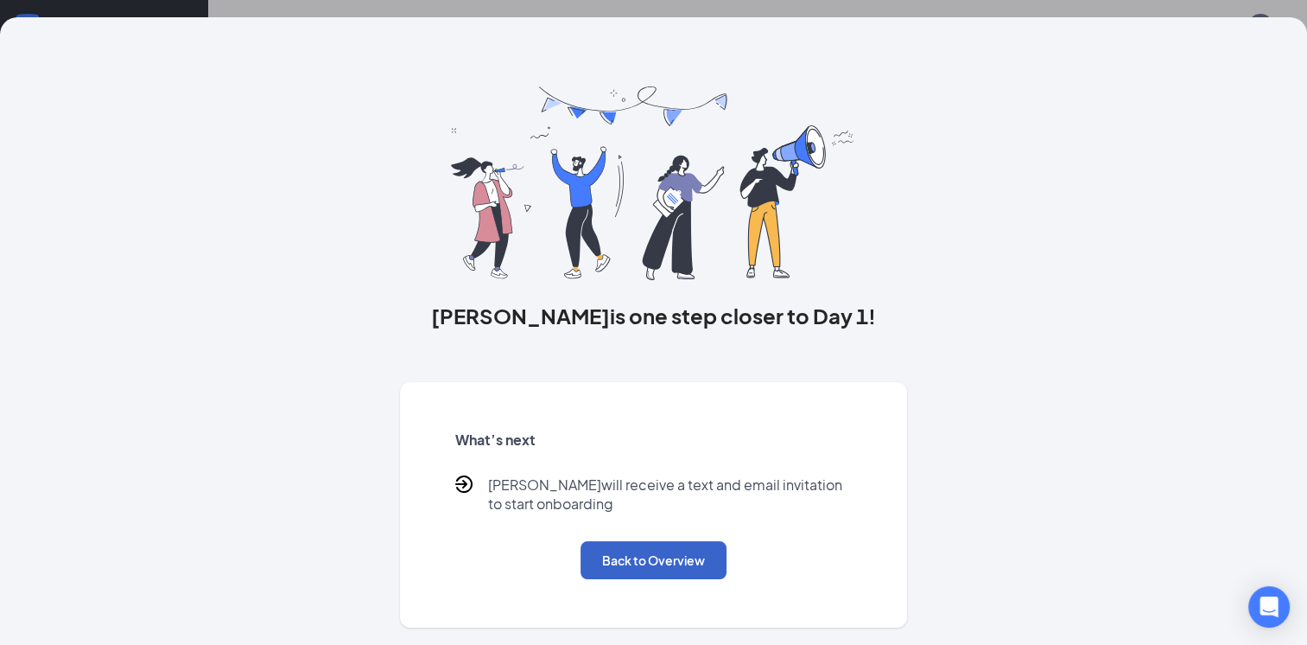
click at [684, 558] on button "Back to Overview" at bounding box center [654, 560] width 146 height 38
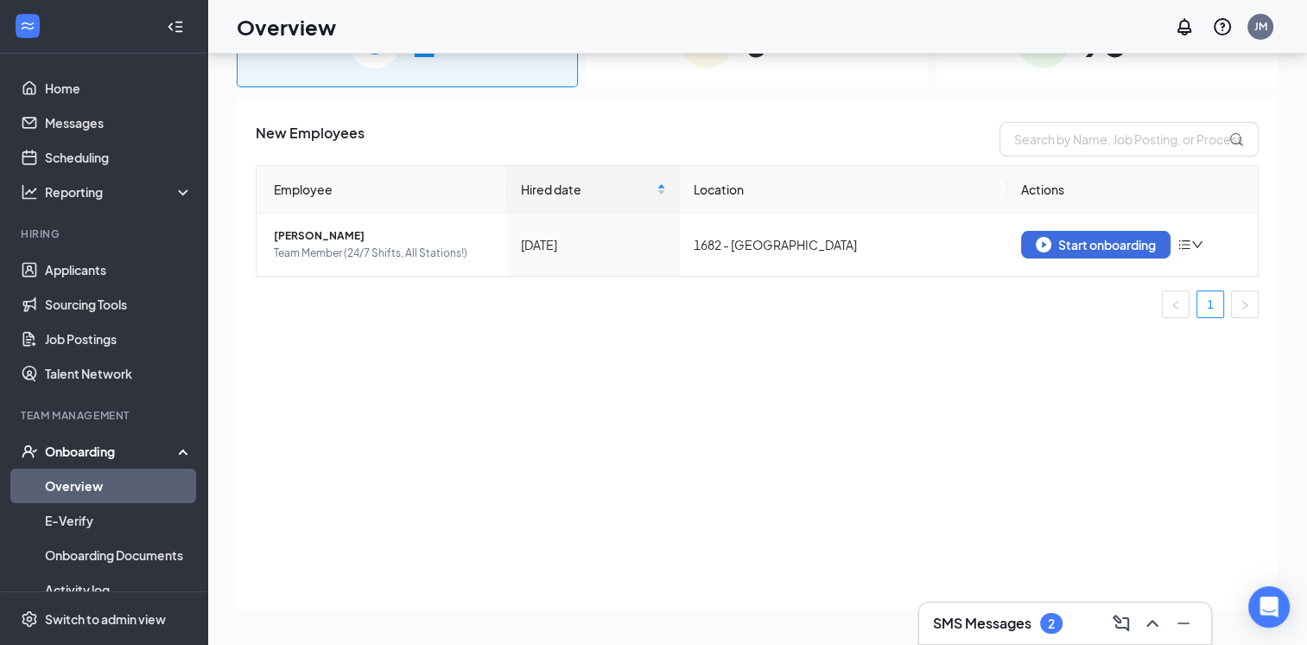
drag, startPoint x: 401, startPoint y: 34, endPoint x: 613, endPoint y: 401, distance: 423.9
click at [613, 401] on div "New Employees Employee Hired date Location Actions [PERSON_NAME] Team Member (2…" at bounding box center [757, 354] width 1041 height 512
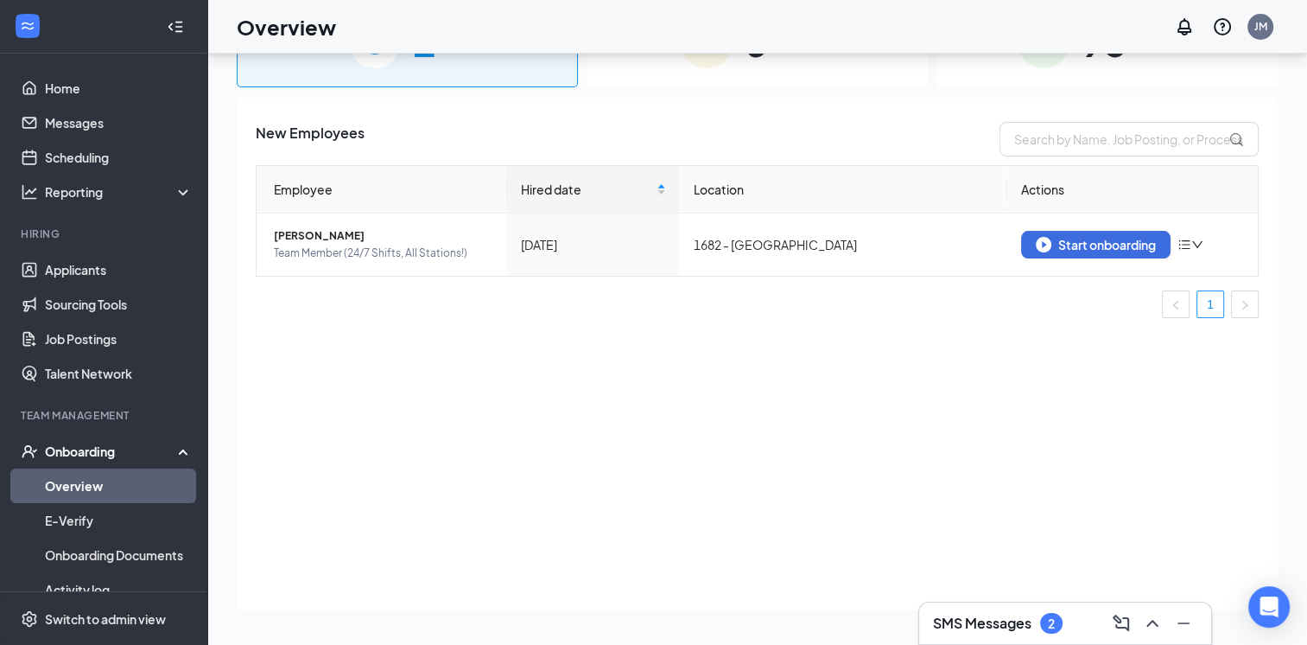
click at [603, 401] on div "New Employees Employee Hired date Location Actions [PERSON_NAME] Team Member (2…" at bounding box center [757, 354] width 1041 height 512
